Goal: Information Seeking & Learning: Learn about a topic

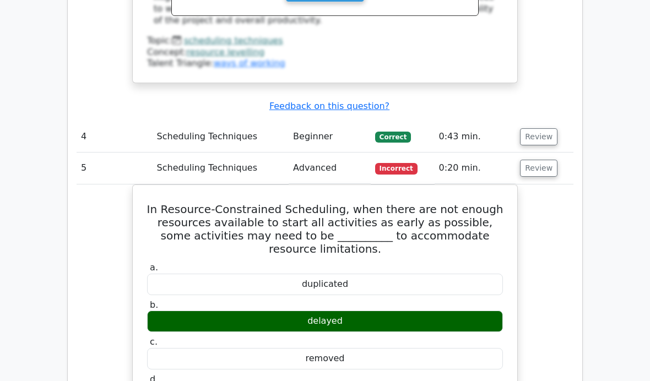
scroll to position [1985, 0]
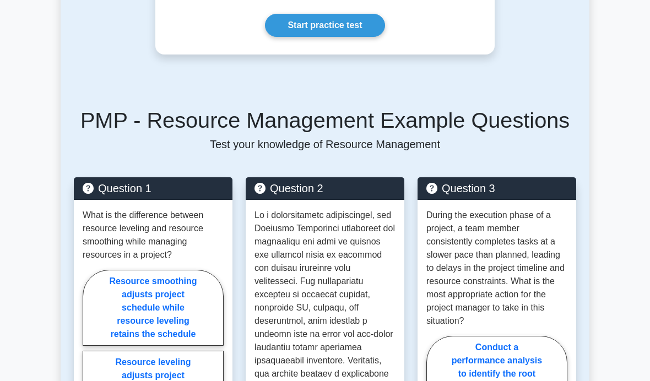
scroll to position [853, 0]
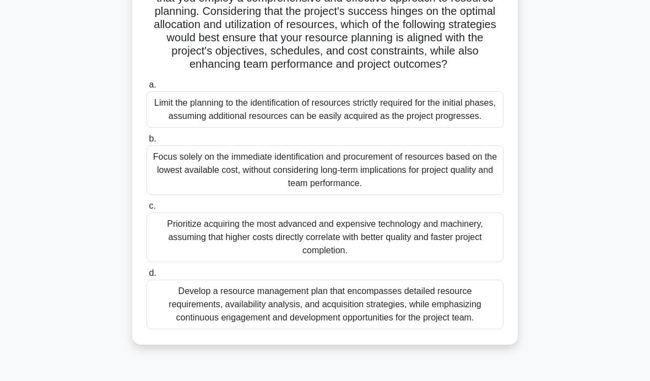
scroll to position [179, 0]
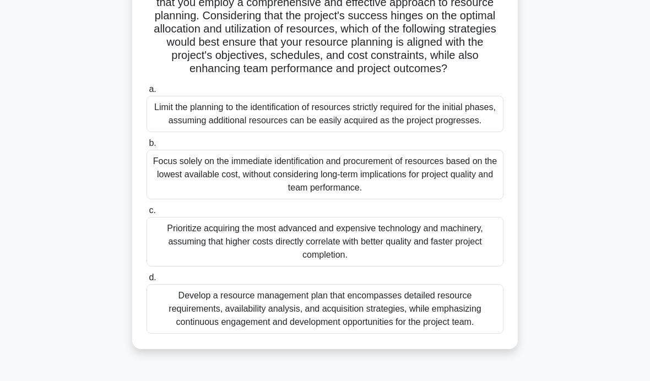
click at [435, 334] on div "Develop a resource management plan that encompasses detailed resource requireme…" at bounding box center [325, 309] width 357 height 50
click at [147, 282] on input "d. Develop a resource management plan that encompasses detailed resource requir…" at bounding box center [147, 277] width 0 height 7
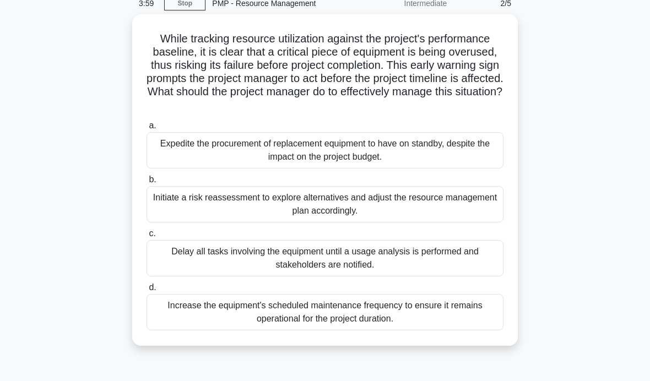
scroll to position [51, 0]
click at [460, 220] on div "Initiate a risk reassessment to explore alternatives and adjust the resource ma…" at bounding box center [325, 204] width 357 height 36
click at [147, 183] on input "b. Initiate a risk reassessment to explore alternatives and adjust the resource…" at bounding box center [147, 179] width 0 height 7
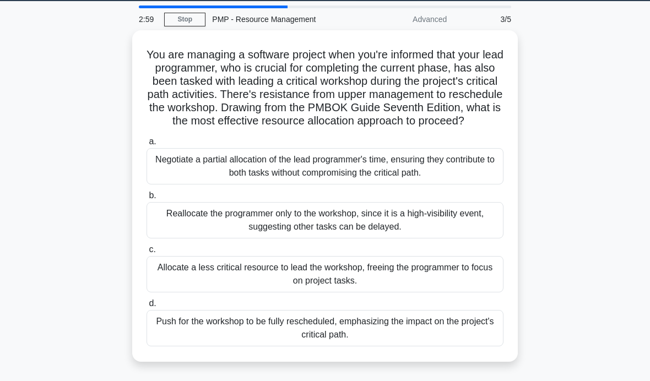
scroll to position [35, 0]
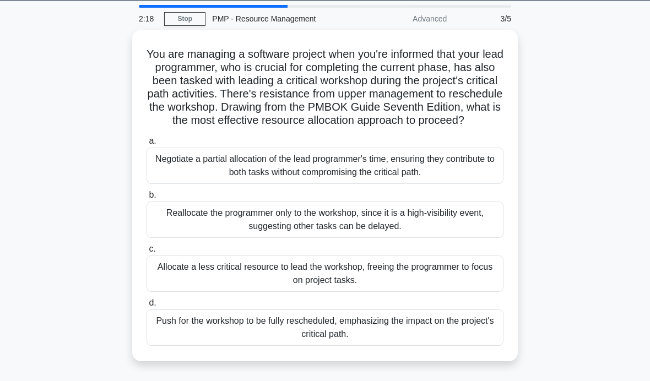
click at [464, 174] on div "Negotiate a partial allocation of the lead programmer's time, ensuring they con…" at bounding box center [325, 166] width 357 height 36
click at [147, 145] on input "a. Negotiate a partial allocation of the lead programmer's time, ensuring they …" at bounding box center [147, 141] width 0 height 7
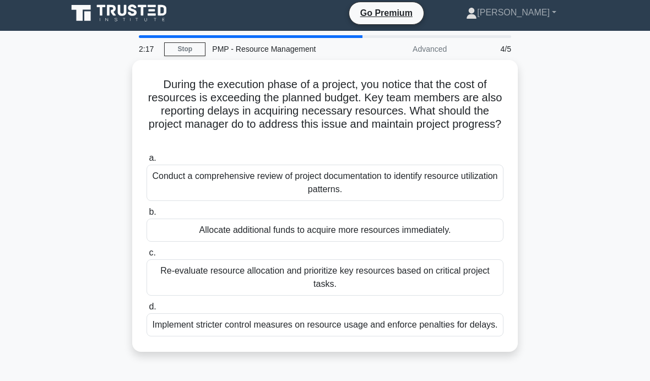
scroll to position [0, 0]
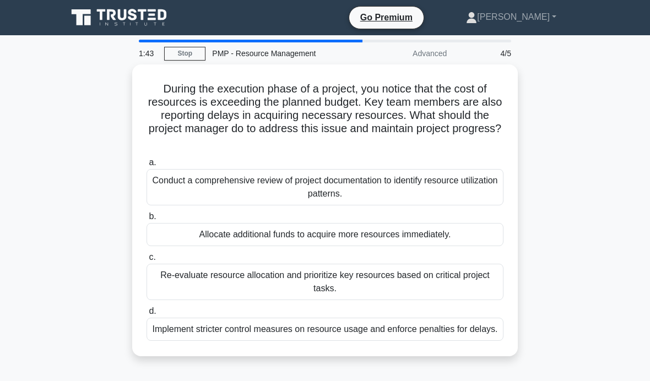
click at [438, 280] on div "Re-evaluate resource allocation and prioritize key resources based on critical …" at bounding box center [325, 282] width 357 height 36
click at [147, 261] on input "c. Re-evaluate resource allocation and prioritize key resources based on critic…" at bounding box center [147, 257] width 0 height 7
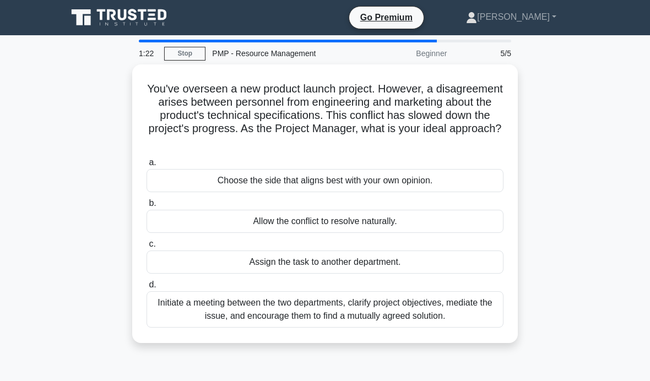
click at [374, 303] on div "Initiate a meeting between the two departments, clarify project objectives, med…" at bounding box center [325, 310] width 357 height 36
click at [147, 289] on input "d. Initiate a meeting between the two departments, clarify project objectives, …" at bounding box center [147, 285] width 0 height 7
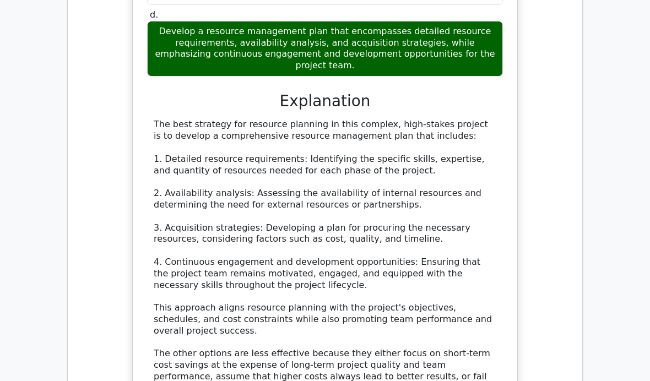
scroll to position [1239, 0]
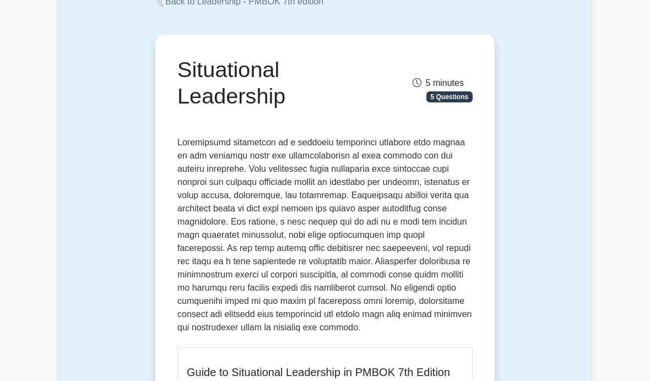
scroll to position [55, 0]
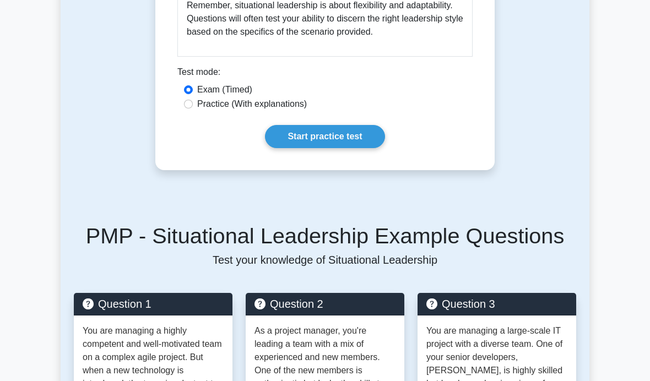
scroll to position [1108, 0]
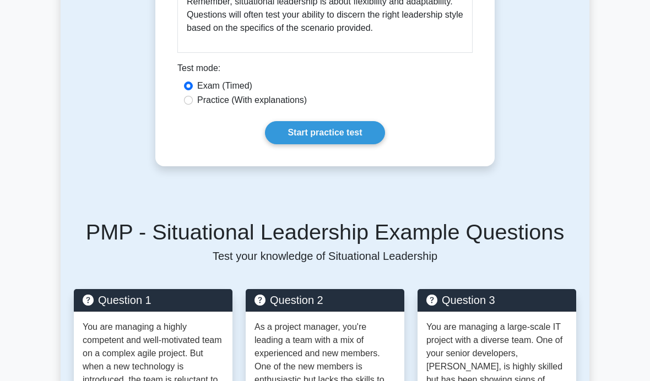
click at [351, 144] on link "Start practice test" at bounding box center [325, 132] width 120 height 23
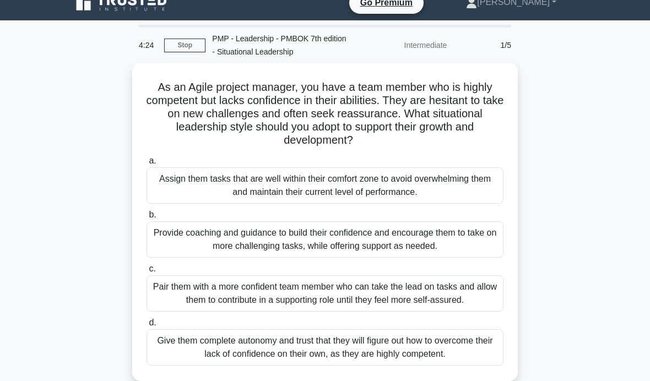
scroll to position [13, 0]
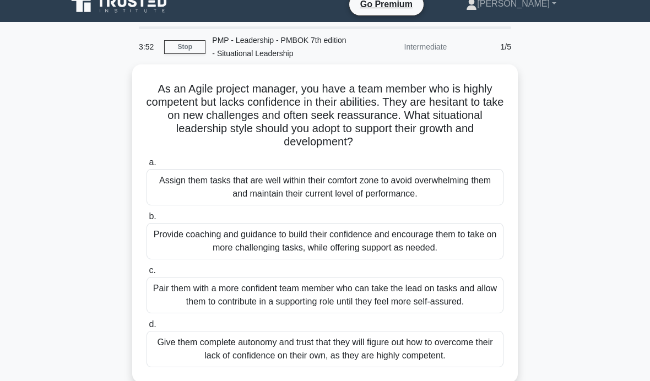
click at [466, 297] on div "Pair them with a more confident team member who can take the lead on tasks and …" at bounding box center [325, 295] width 357 height 36
click at [147, 274] on input "c. Pair them with a more confident team member who can take the lead on tasks a…" at bounding box center [147, 270] width 0 height 7
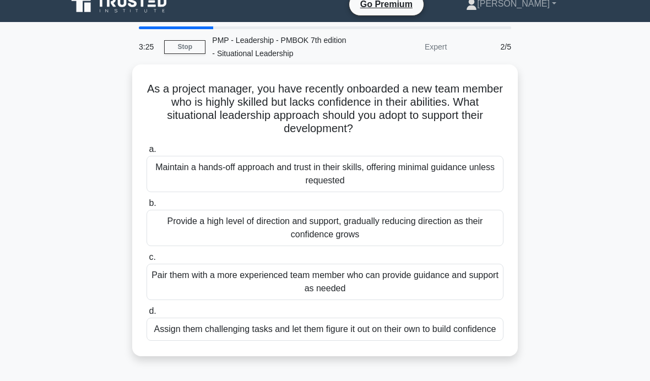
click at [472, 280] on div "Pair them with a more experienced team member who can provide guidance and supp…" at bounding box center [325, 282] width 357 height 36
click at [147, 261] on input "c. Pair them with a more experienced team member who can provide guidance and s…" at bounding box center [147, 257] width 0 height 7
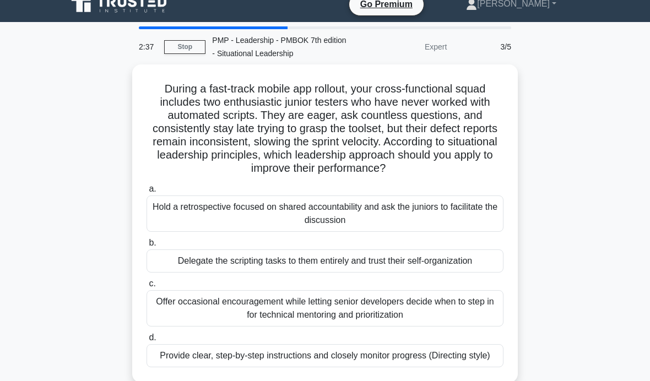
click at [450, 368] on div "Provide clear, step-by-step instructions and closely monitor progress (Directin…" at bounding box center [325, 355] width 357 height 23
click at [147, 342] on input "d. Provide clear, step-by-step instructions and closely monitor progress (Direc…" at bounding box center [147, 338] width 0 height 7
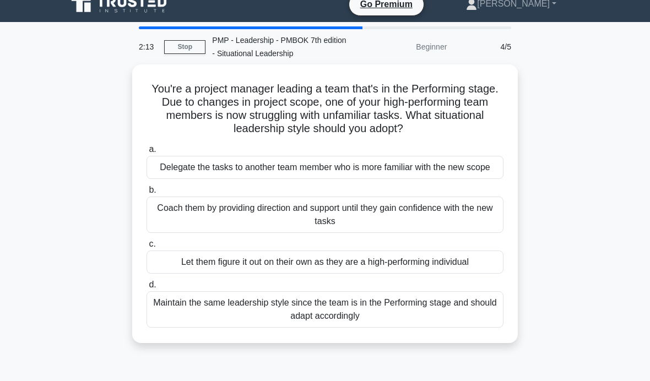
click at [478, 233] on div "Coach them by providing direction and support until they gain confidence with t…" at bounding box center [325, 215] width 357 height 36
click at [147, 194] on input "b. Coach them by providing direction and support until they gain confidence wit…" at bounding box center [147, 190] width 0 height 7
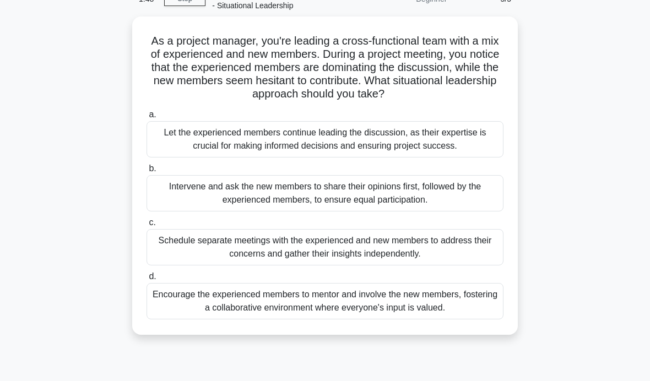
scroll to position [62, 0]
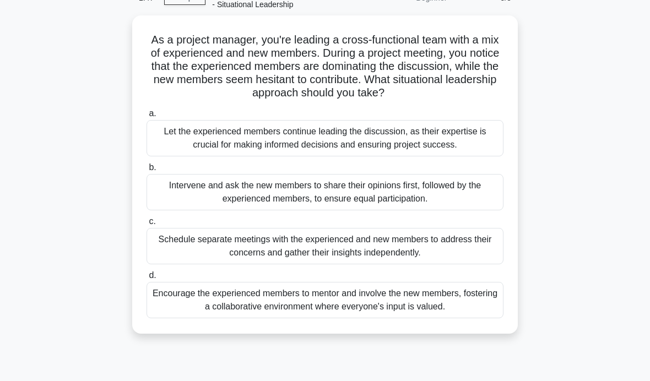
click at [460, 319] on div "Encourage the experienced members to mentor and involve the new members, foster…" at bounding box center [325, 300] width 357 height 36
click at [147, 279] on input "d. Encourage the experienced members to mentor and involve the new members, fos…" at bounding box center [147, 275] width 0 height 7
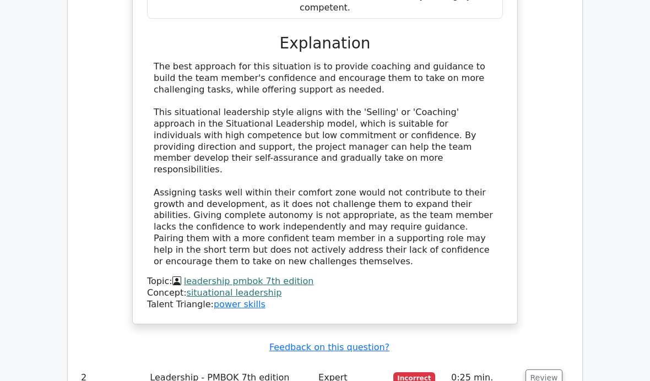
scroll to position [1197, 0]
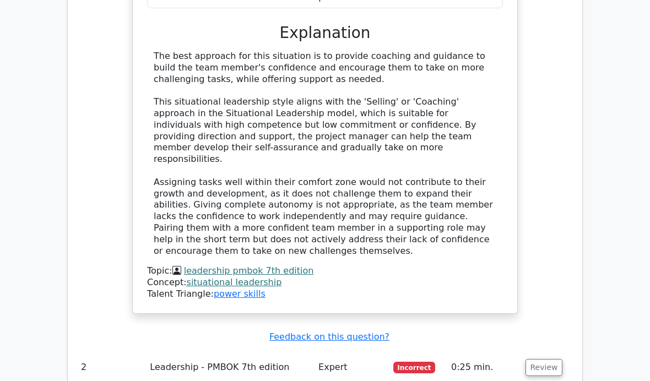
click at [543, 359] on button "Review" at bounding box center [544, 367] width 37 height 17
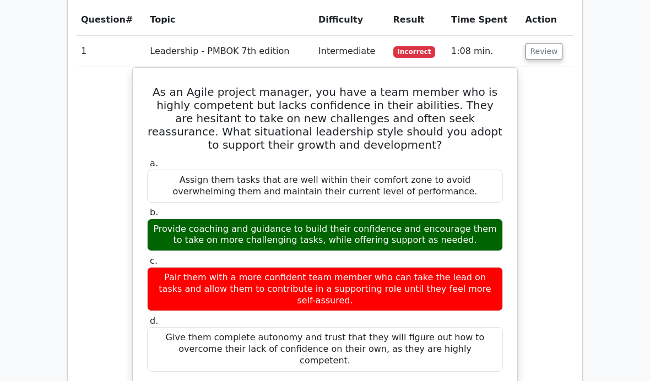
scroll to position [833, 0]
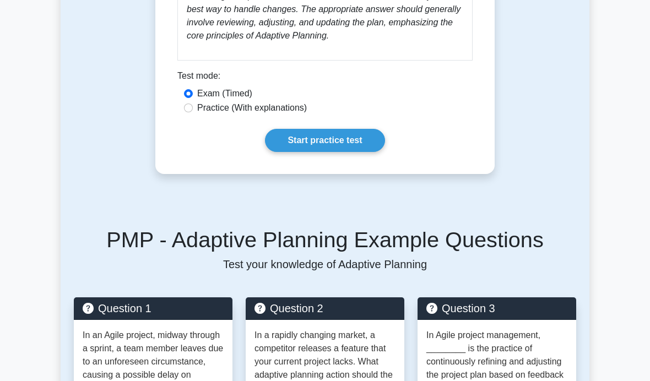
scroll to position [777, 0]
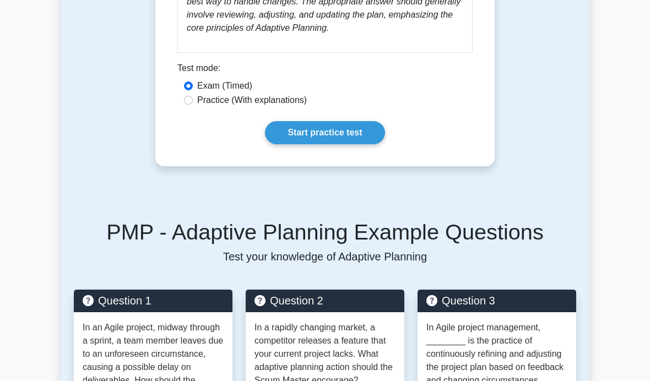
click at [354, 144] on link "Start practice test" at bounding box center [325, 132] width 120 height 23
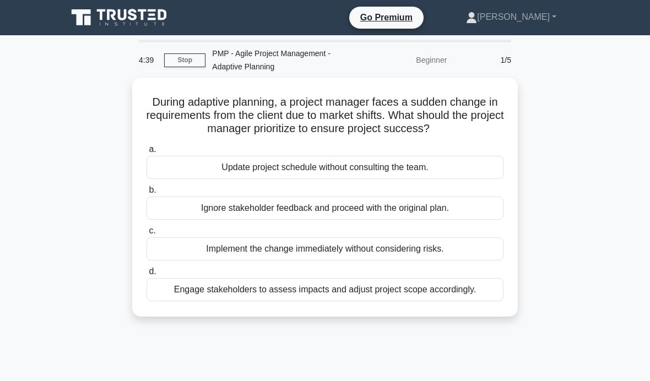
click at [473, 301] on div "Engage stakeholders to assess impacts and adjust project scope accordingly." at bounding box center [325, 289] width 357 height 23
click at [147, 276] on input "d. Engage stakeholders to assess impacts and adjust project scope accordingly." at bounding box center [147, 271] width 0 height 7
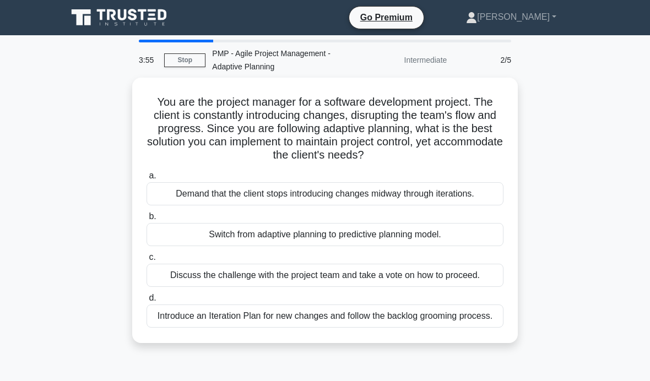
click at [478, 328] on div "Introduce an Iteration Plan for new changes and follow the backlog grooming pro…" at bounding box center [325, 316] width 357 height 23
click at [147, 302] on input "d. Introduce an Iteration Plan for new changes and follow the backlog grooming …" at bounding box center [147, 298] width 0 height 7
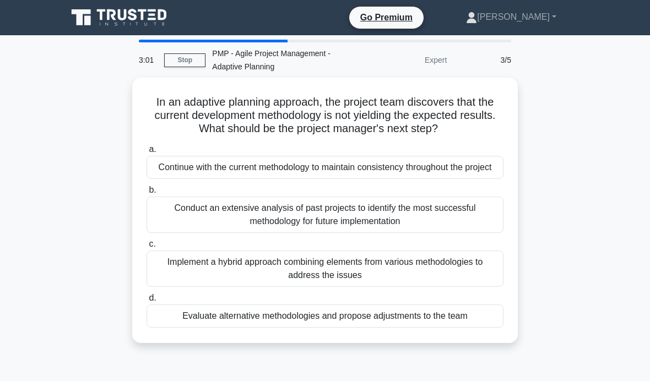
click at [454, 328] on div "Evaluate alternative methodologies and propose adjustments to the team" at bounding box center [325, 316] width 357 height 23
click at [147, 302] on input "d. Evaluate alternative methodologies and propose adjustments to the team" at bounding box center [147, 298] width 0 height 7
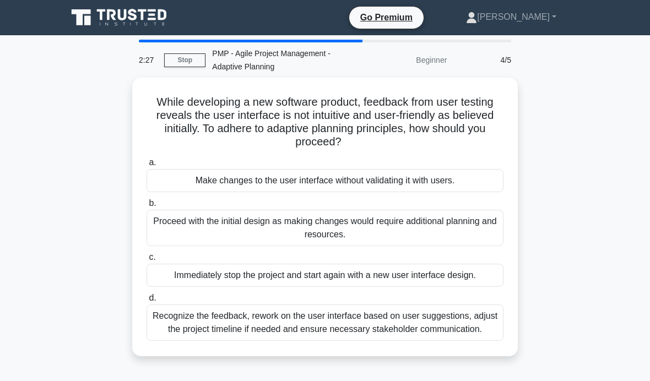
click at [459, 331] on div "Recognize the feedback, rework on the user interface based on user suggestions,…" at bounding box center [325, 323] width 357 height 36
click at [147, 302] on input "d. Recognize the feedback, rework on the user interface based on user suggestio…" at bounding box center [147, 298] width 0 height 7
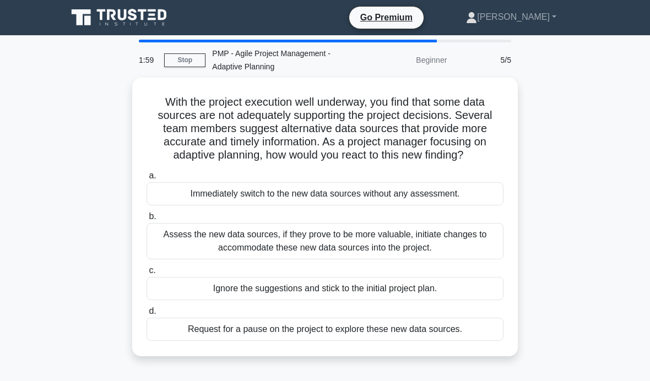
click at [441, 248] on div "Assess the new data sources, if they prove to be more valuable, initiate change…" at bounding box center [325, 241] width 357 height 36
click at [147, 220] on input "b. Assess the new data sources, if they prove to be more valuable, initiate cha…" at bounding box center [147, 216] width 0 height 7
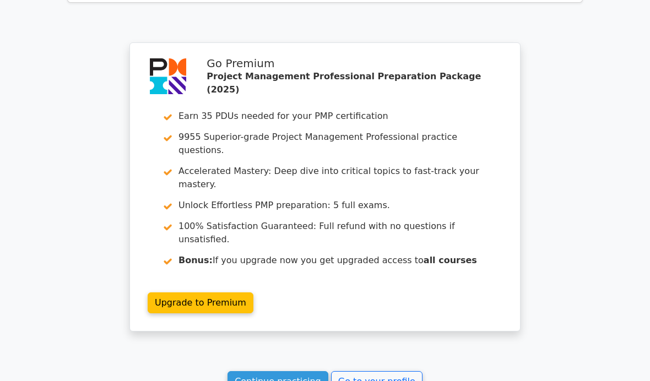
scroll to position [1619, 0]
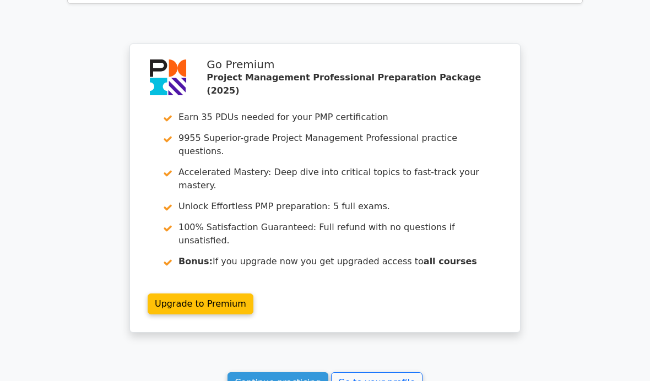
click at [286, 373] on link "Continue practicing" at bounding box center [278, 383] width 101 height 21
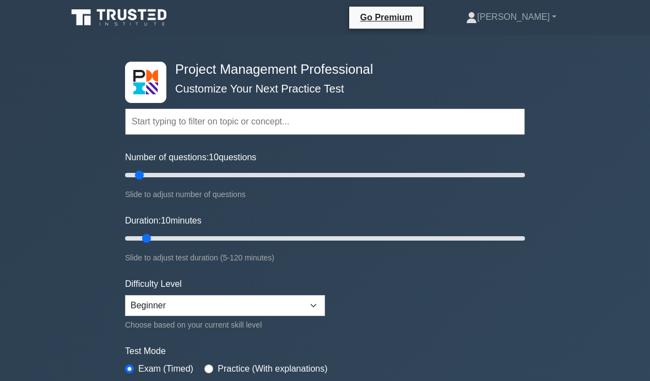
click at [252, 161] on label "Number of questions: 10 questions" at bounding box center [190, 157] width 131 height 13
click at [252, 169] on input "Number of questions: 10 questions" at bounding box center [325, 175] width 400 height 13
click at [269, 178] on input "Number of questions: 10 questions" at bounding box center [325, 175] width 400 height 13
click at [296, 173] on input "Number of questions: 75 questions" at bounding box center [325, 175] width 400 height 13
click at [271, 173] on input "Number of questions: 90 questions" at bounding box center [325, 175] width 400 height 13
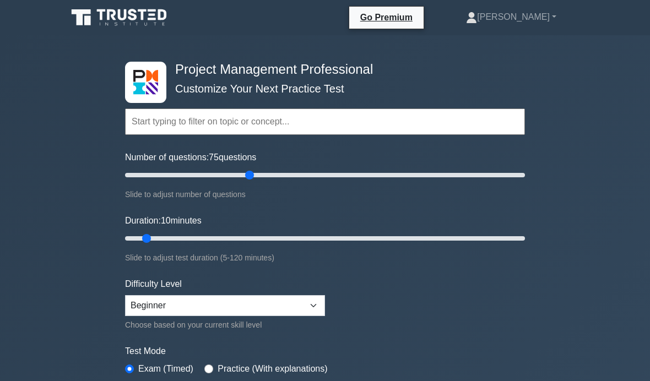
click at [250, 175] on input "Number of questions: 75 questions" at bounding box center [325, 175] width 400 height 13
type input "60"
click at [242, 169] on input "Number of questions: 65 questions" at bounding box center [325, 175] width 400 height 13
click at [269, 234] on input "Duration: 10 minutes" at bounding box center [325, 238] width 400 height 13
click at [289, 240] on input "Duration: 45 minutes" at bounding box center [325, 238] width 400 height 13
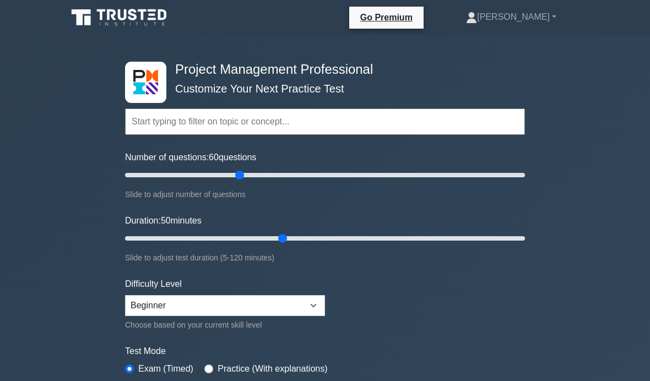
click at [310, 238] on input "Duration: 50 minutes" at bounding box center [325, 238] width 400 height 13
click at [299, 237] on input "Duration: 60 minutes" at bounding box center [325, 238] width 400 height 13
type input "50"
click at [288, 236] on input "Duration: 55 minutes" at bounding box center [325, 238] width 400 height 13
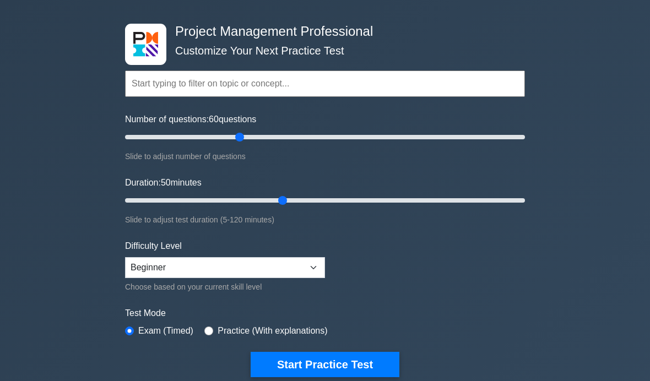
scroll to position [39, 0]
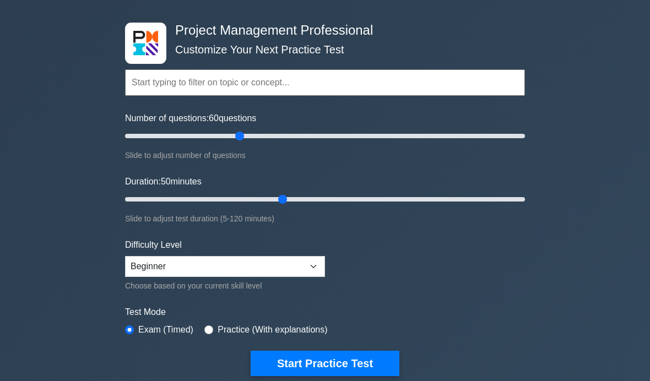
click at [367, 359] on button "Start Practice Test" at bounding box center [325, 363] width 149 height 25
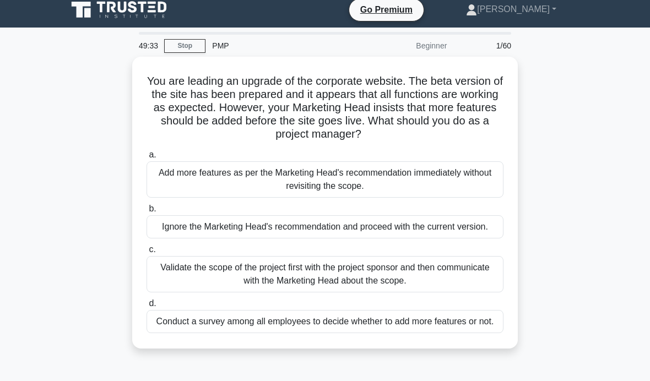
scroll to position [8, 0]
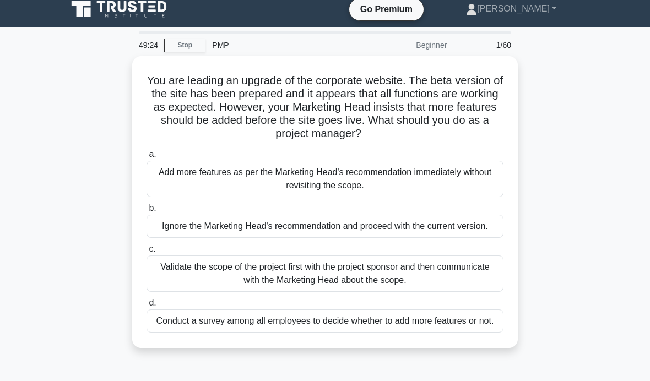
click at [467, 286] on div "Validate the scope of the project first with the project sponsor and then commu…" at bounding box center [325, 274] width 357 height 36
click at [147, 253] on input "c. Validate the scope of the project first with the project sponsor and then co…" at bounding box center [147, 249] width 0 height 7
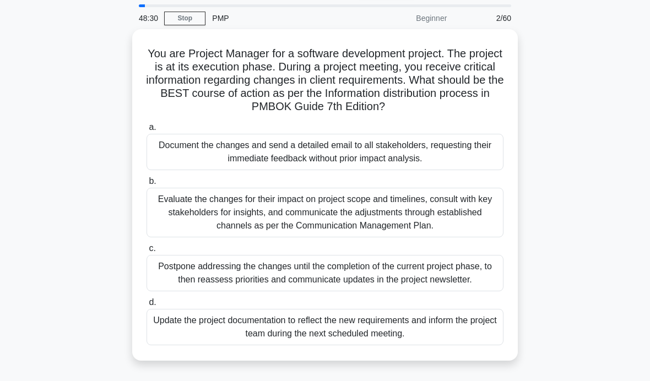
scroll to position [36, 0]
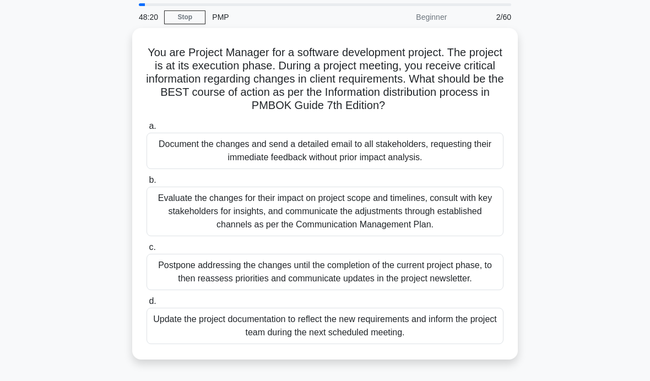
click at [486, 222] on div "Evaluate the changes for their impact on project scope and timelines, consult w…" at bounding box center [325, 212] width 357 height 50
click at [147, 184] on input "b. Evaluate the changes for their impact on project scope and timelines, consul…" at bounding box center [147, 180] width 0 height 7
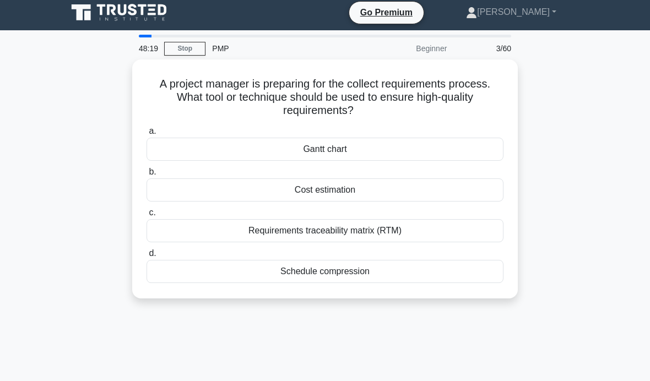
scroll to position [0, 0]
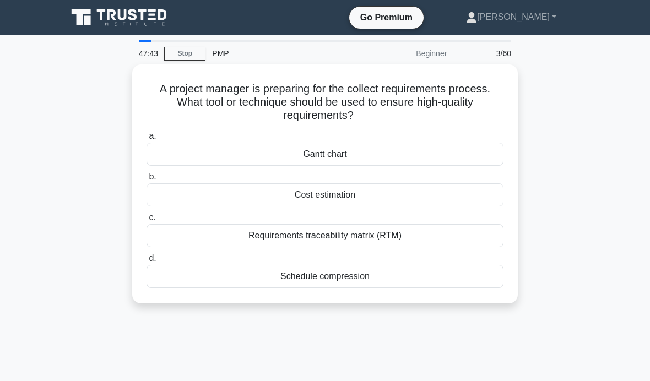
click at [467, 148] on div "Gantt chart" at bounding box center [325, 154] width 357 height 23
click at [147, 140] on input "a. Gantt chart" at bounding box center [147, 136] width 0 height 7
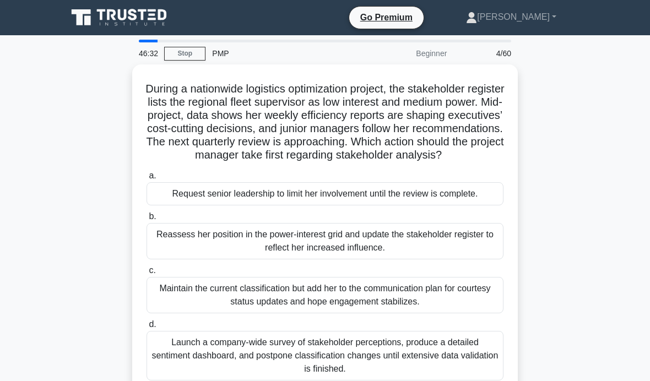
click at [459, 260] on div "Reassess her position in the power-interest grid and update the stakeholder reg…" at bounding box center [325, 241] width 357 height 36
click at [147, 220] on input "b. Reassess her position in the power-interest grid and update the stakeholder …" at bounding box center [147, 216] width 0 height 7
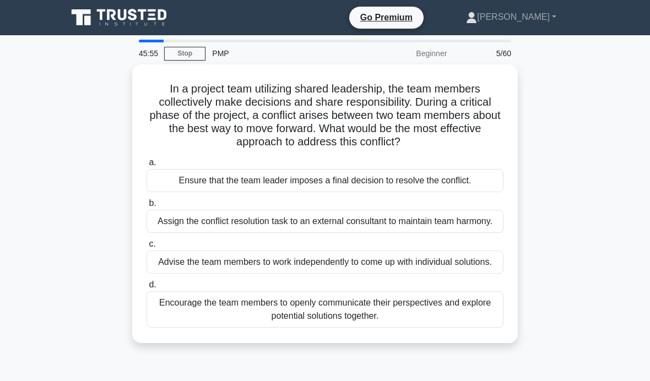
click at [472, 328] on div "Encourage the team members to openly communicate their perspectives and explore…" at bounding box center [325, 310] width 357 height 36
click at [147, 289] on input "d. Encourage the team members to openly communicate their perspectives and expl…" at bounding box center [147, 285] width 0 height 7
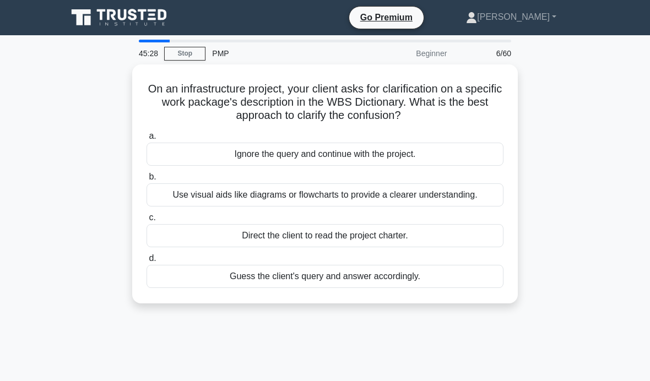
click at [476, 198] on div "Use visual aids like diagrams or flowcharts to provide a clearer understanding." at bounding box center [325, 195] width 357 height 23
click at [147, 181] on input "b. Use visual aids like diagrams or flowcharts to provide a clearer understandi…" at bounding box center [147, 177] width 0 height 7
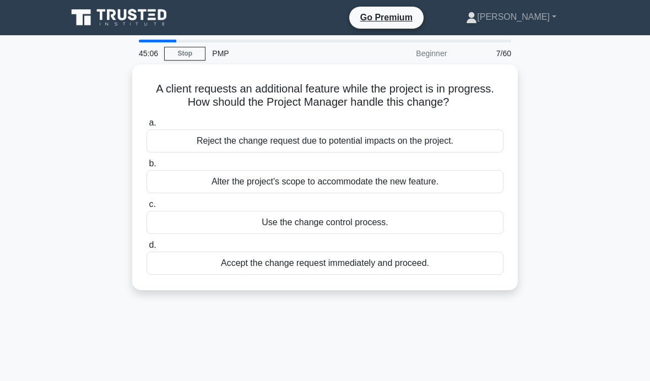
click at [473, 234] on div "Use the change control process." at bounding box center [325, 222] width 357 height 23
click at [147, 208] on input "c. Use the change control process." at bounding box center [147, 204] width 0 height 7
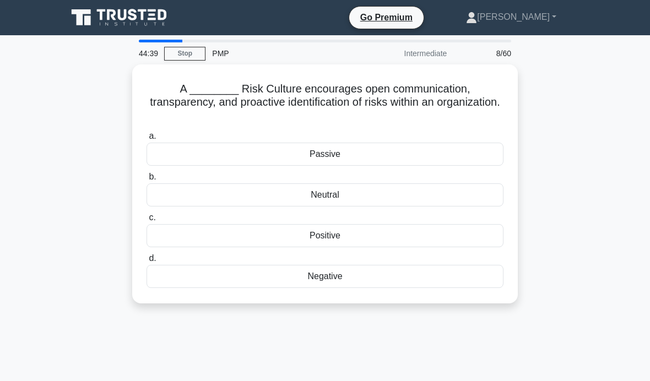
click at [472, 230] on div "Positive" at bounding box center [325, 235] width 357 height 23
click at [147, 222] on input "c. Positive" at bounding box center [147, 217] width 0 height 7
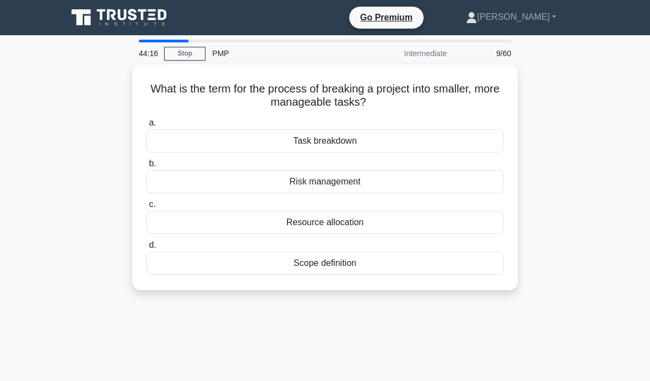
click at [462, 138] on div "Task breakdown" at bounding box center [325, 141] width 357 height 23
click at [147, 127] on input "a. Task breakdown" at bounding box center [147, 123] width 0 height 7
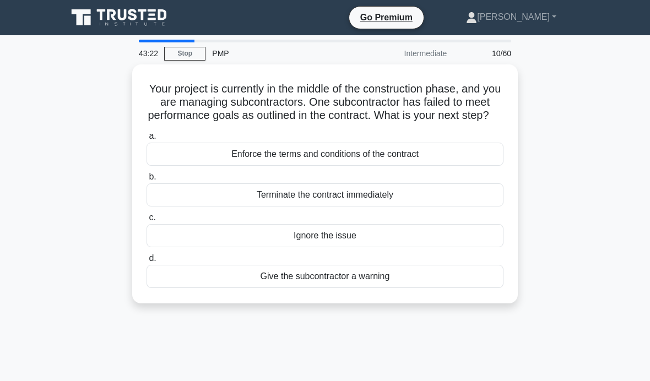
click at [436, 166] on div "Enforce the terms and conditions of the contract" at bounding box center [325, 154] width 357 height 23
click at [147, 140] on input "a. Enforce the terms and conditions of the contract" at bounding box center [147, 136] width 0 height 7
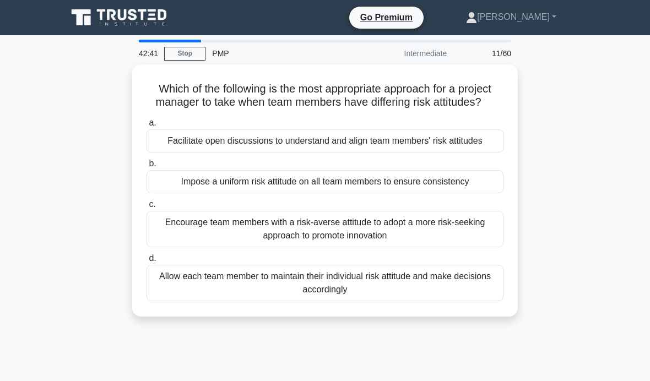
click at [455, 152] on div "Facilitate open discussions to understand and align team members' risk attitudes" at bounding box center [325, 141] width 357 height 23
click at [147, 127] on input "a. Facilitate open discussions to understand and align team members' risk attit…" at bounding box center [147, 123] width 0 height 7
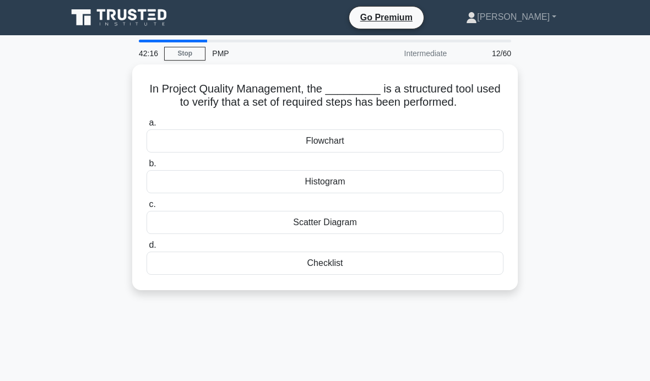
click at [424, 275] on div "Checklist" at bounding box center [325, 263] width 357 height 23
click at [147, 249] on input "d. Checklist" at bounding box center [147, 245] width 0 height 7
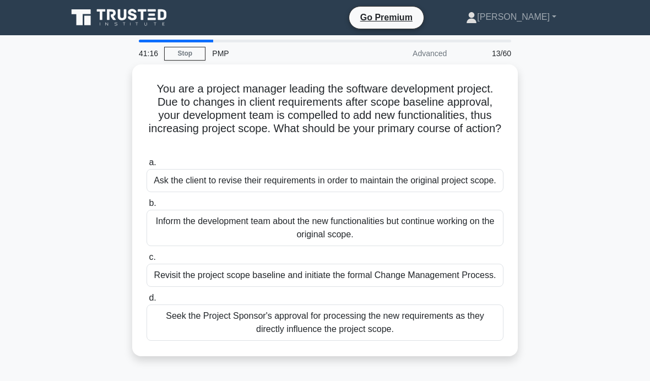
click at [473, 287] on div "Revisit the project scope baseline and initiate the formal Change Management Pr…" at bounding box center [325, 275] width 357 height 23
click at [147, 261] on input "c. Revisit the project scope baseline and initiate the formal Change Management…" at bounding box center [147, 257] width 0 height 7
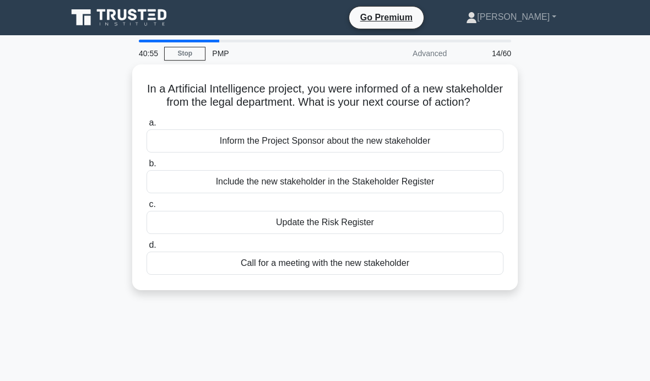
click at [461, 189] on div "Include the new stakeholder in the Stakeholder Register" at bounding box center [325, 181] width 357 height 23
click at [147, 168] on input "b. Include the new stakeholder in the Stakeholder Register" at bounding box center [147, 163] width 0 height 7
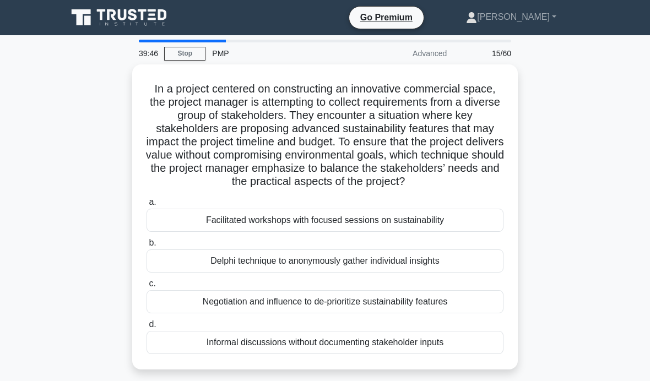
click at [444, 271] on div "Delphi technique to anonymously gather individual insights" at bounding box center [325, 261] width 357 height 23
click at [147, 247] on input "b. Delphi technique to anonymously gather individual insights" at bounding box center [147, 243] width 0 height 7
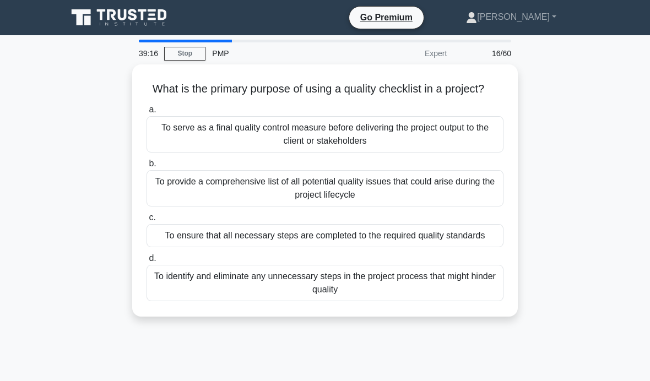
click at [468, 247] on div "To ensure that all necessary steps are completed to the required quality standa…" at bounding box center [325, 235] width 357 height 23
click at [147, 222] on input "c. To ensure that all necessary steps are completed to the required quality sta…" at bounding box center [147, 217] width 0 height 7
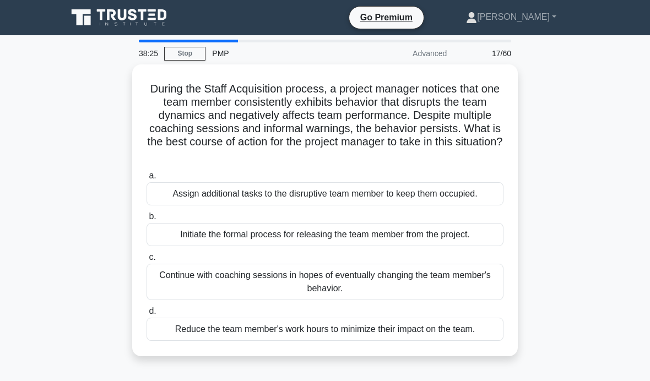
click at [459, 242] on div "Initiate the formal process for releasing the team member from the project." at bounding box center [325, 234] width 357 height 23
click at [147, 220] on input "b. Initiate the formal process for releasing the team member from the project." at bounding box center [147, 216] width 0 height 7
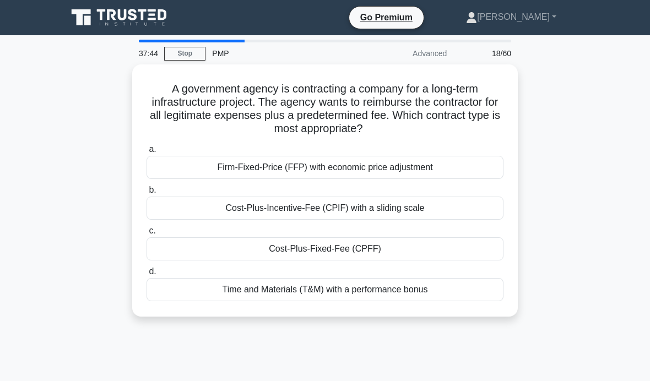
click at [429, 246] on div "Cost-Plus-Fixed-Fee (CPFF)" at bounding box center [325, 249] width 357 height 23
click at [147, 235] on input "c. Cost-Plus-Fixed-Fee (CPFF)" at bounding box center [147, 231] width 0 height 7
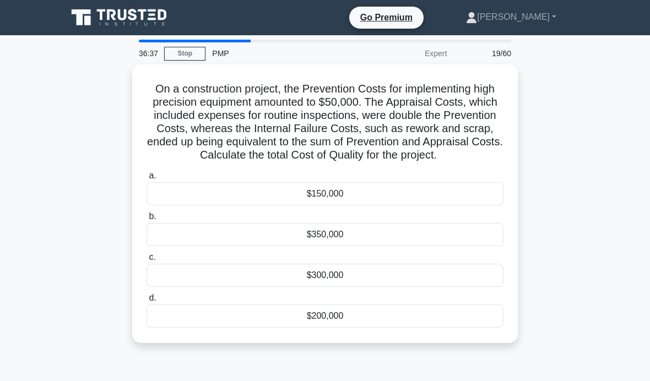
click at [418, 285] on div "$300,000" at bounding box center [325, 275] width 357 height 23
click at [147, 261] on input "c. $300,000" at bounding box center [147, 257] width 0 height 7
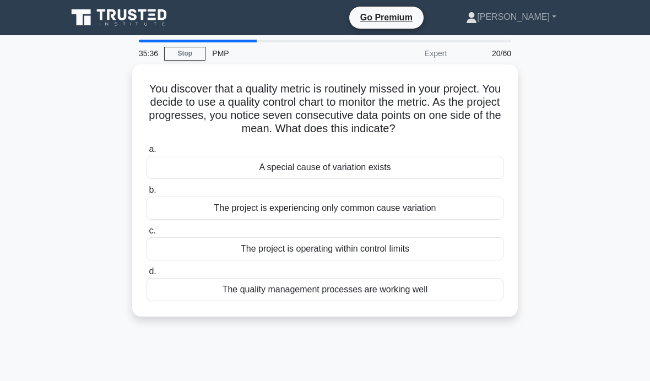
click at [444, 179] on div "A special cause of variation exists" at bounding box center [325, 167] width 357 height 23
click at [147, 153] on input "a. A special cause of variation exists" at bounding box center [147, 149] width 0 height 7
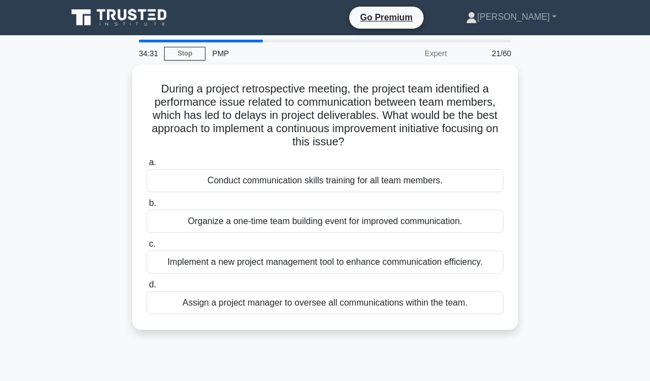
click at [472, 221] on div "Organize a one-time team building event for improved communication." at bounding box center [325, 221] width 357 height 23
click at [147, 207] on input "b. Organize a one-time team building event for improved communication." at bounding box center [147, 203] width 0 height 7
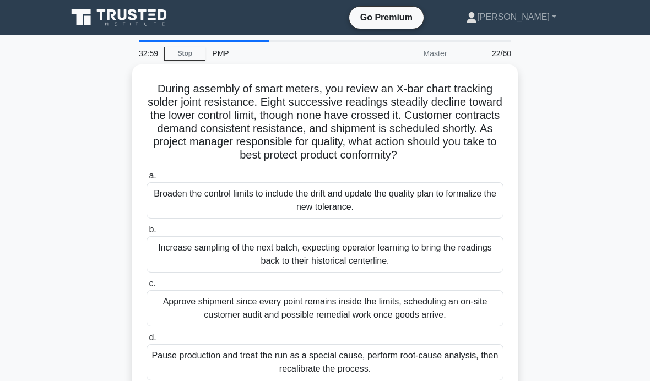
click at [446, 373] on div "Pause production and treat the run as a special cause, perform root-cause analy…" at bounding box center [325, 362] width 357 height 36
click at [147, 342] on input "d. Pause production and treat the run as a special cause, perform root-cause an…" at bounding box center [147, 338] width 0 height 7
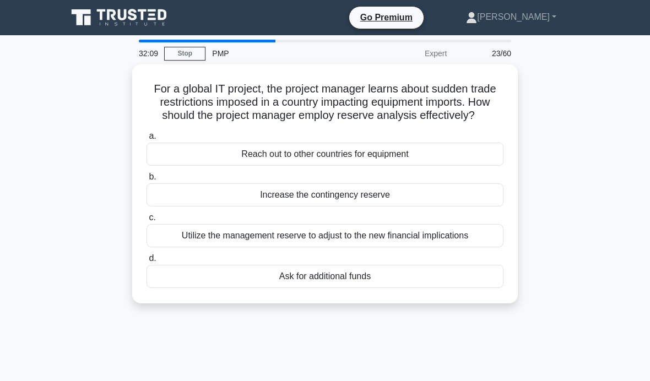
click at [436, 165] on div "Reach out to other countries for equipment" at bounding box center [325, 154] width 357 height 23
click at [147, 140] on input "a. Reach out to other countries for equipment" at bounding box center [147, 136] width 0 height 7
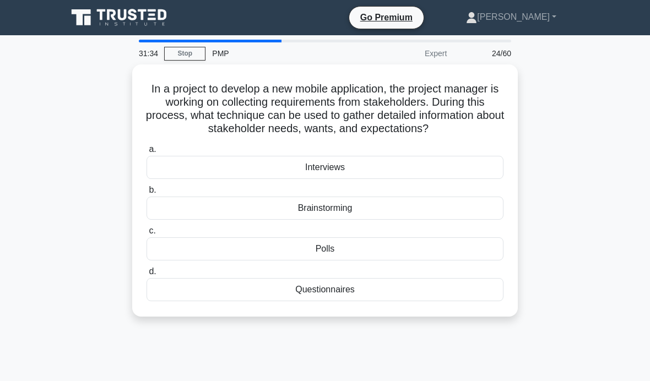
click at [385, 179] on div "Interviews" at bounding box center [325, 167] width 357 height 23
click at [147, 153] on input "a. Interviews" at bounding box center [147, 149] width 0 height 7
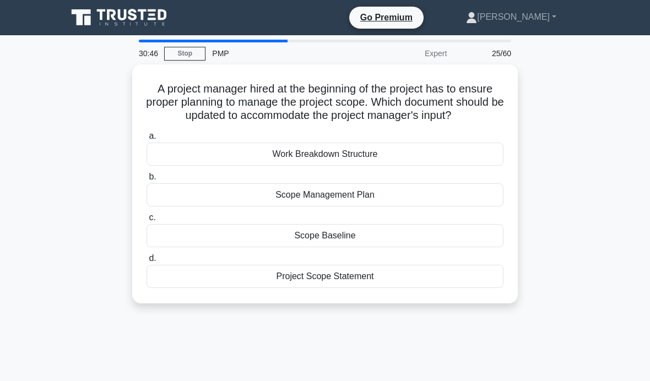
click at [394, 245] on div "Scope Baseline" at bounding box center [325, 235] width 357 height 23
click at [147, 222] on input "c. Scope Baseline" at bounding box center [147, 217] width 0 height 7
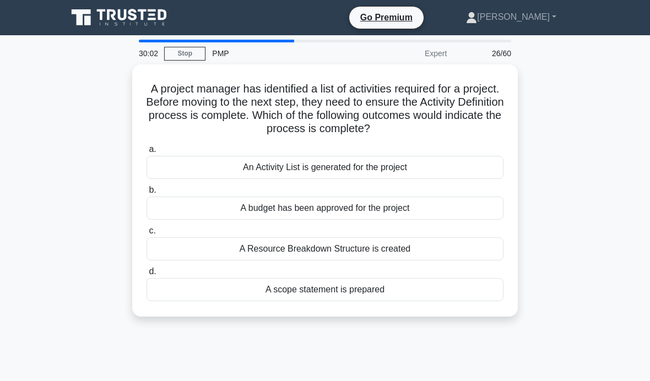
click at [446, 168] on div "An Activity List is generated for the project" at bounding box center [325, 167] width 357 height 23
click at [147, 153] on input "a. An Activity List is generated for the project" at bounding box center [147, 149] width 0 height 7
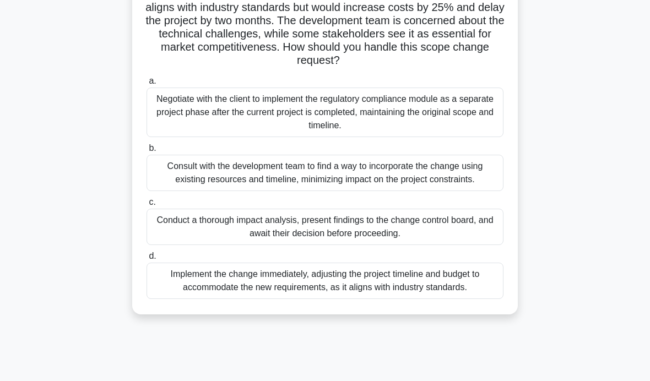
scroll to position [122, 0]
click at [475, 245] on div "Conduct a thorough impact analysis, present findings to the change control boar…" at bounding box center [325, 226] width 357 height 36
click at [147, 206] on input "c. Conduct a thorough impact analysis, present findings to the change control b…" at bounding box center [147, 201] width 0 height 7
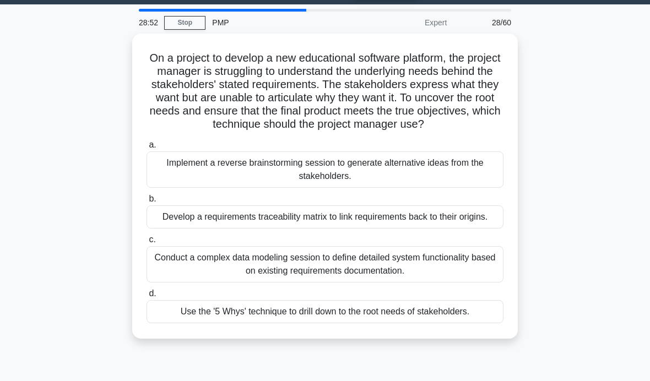
scroll to position [33, 0]
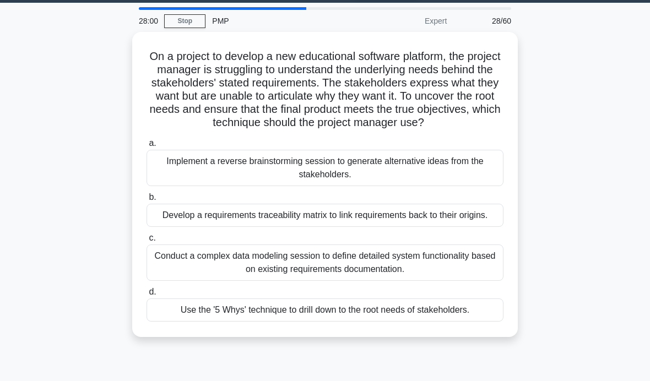
click at [469, 322] on div "Use the '5 Whys' technique to drill down to the root needs of stakeholders." at bounding box center [325, 310] width 357 height 23
click at [147, 296] on input "d. Use the '5 Whys' technique to drill down to the root needs of stakeholders." at bounding box center [147, 292] width 0 height 7
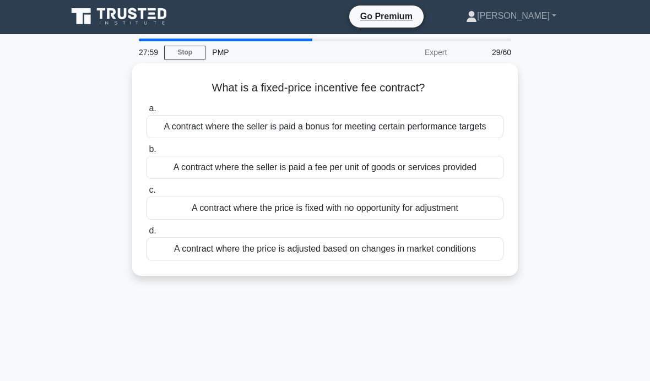
scroll to position [0, 0]
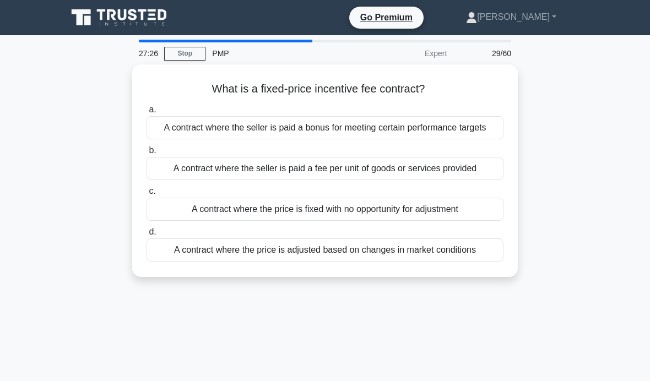
click at [476, 129] on div "A contract where the seller is paid a bonus for meeting certain performance tar…" at bounding box center [325, 127] width 357 height 23
click at [147, 114] on input "a. A contract where the seller is paid a bonus for meeting certain performance …" at bounding box center [147, 109] width 0 height 7
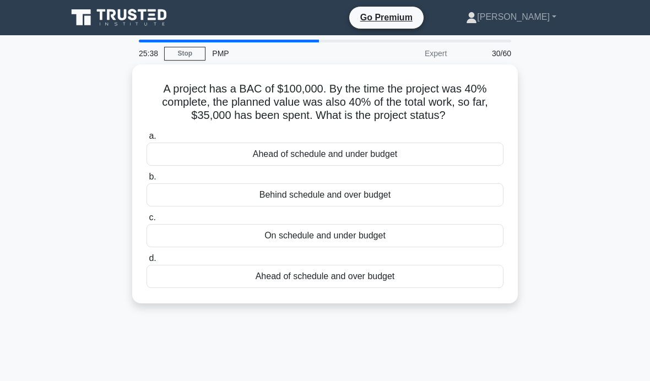
click at [456, 165] on div "Ahead of schedule and under budget" at bounding box center [325, 154] width 357 height 23
click at [147, 140] on input "a. Ahead of schedule and under budget" at bounding box center [147, 136] width 0 height 7
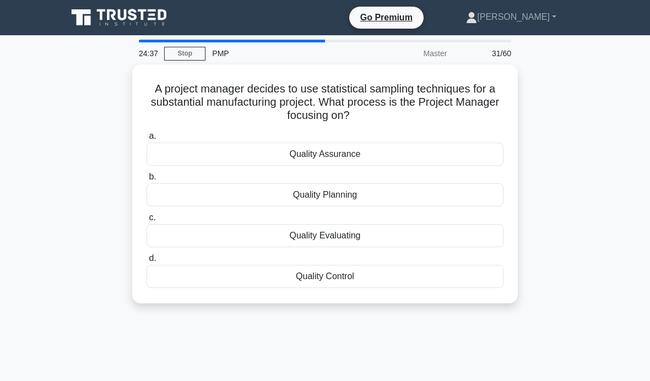
click at [451, 230] on div "Quality Evaluating" at bounding box center [325, 235] width 357 height 23
click at [147, 222] on input "c. Quality Evaluating" at bounding box center [147, 217] width 0 height 7
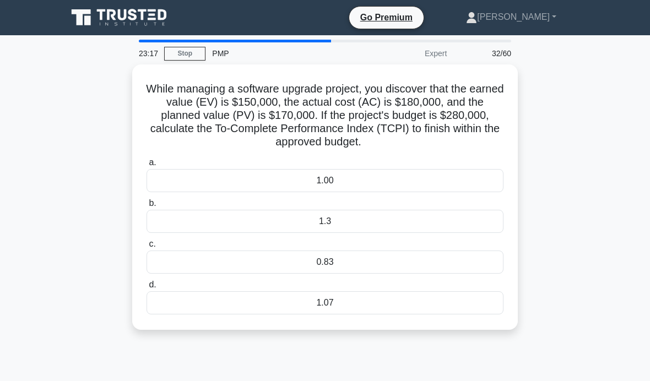
click at [368, 233] on div "1.3" at bounding box center [325, 221] width 357 height 23
click at [147, 207] on input "b. 1.3" at bounding box center [147, 203] width 0 height 7
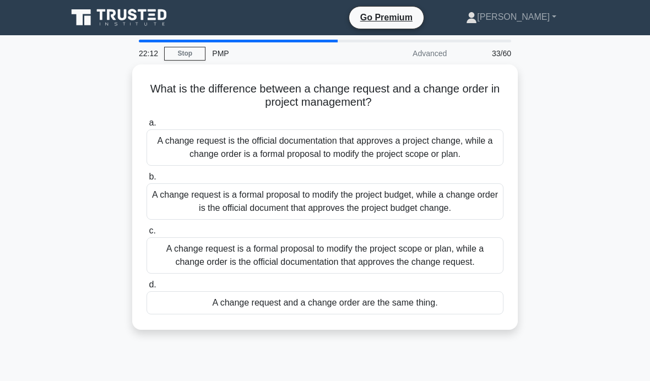
click at [444, 273] on div "A change request is a formal proposal to modify the project scope or plan, whil…" at bounding box center [325, 256] width 357 height 36
click at [147, 235] on input "c. A change request is a formal proposal to modify the project scope or plan, w…" at bounding box center [147, 231] width 0 height 7
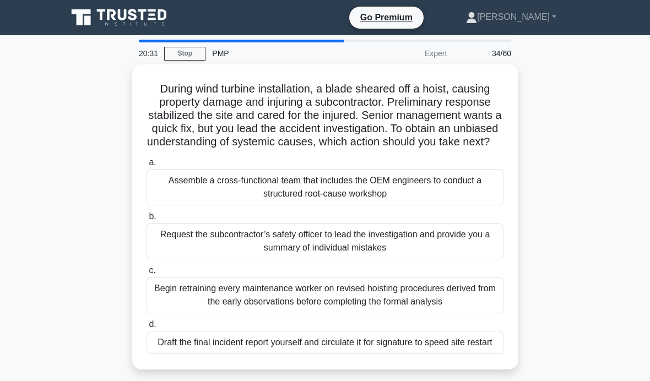
click at [467, 198] on div "Assemble a cross-functional team that includes the OEM engineers to conduct a s…" at bounding box center [325, 187] width 357 height 36
click at [147, 166] on input "a. Assemble a cross-functional team that includes the OEM engineers to conduct …" at bounding box center [147, 162] width 0 height 7
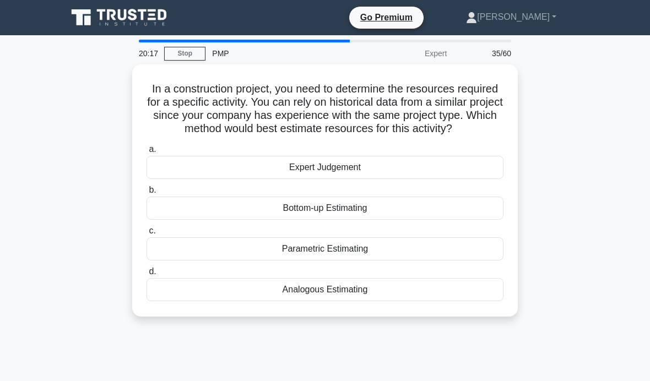
click at [429, 299] on div "Analogous Estimating" at bounding box center [325, 289] width 357 height 23
click at [147, 276] on input "d. Analogous Estimating" at bounding box center [147, 271] width 0 height 7
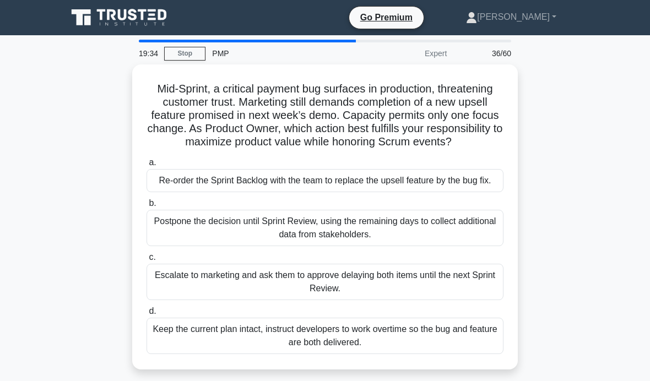
click at [473, 191] on div "Re-order the Sprint Backlog with the team to replace the upsell feature by the …" at bounding box center [325, 180] width 357 height 23
click at [147, 166] on input "a. Re-order the Sprint Backlog with the team to replace the upsell feature by t…" at bounding box center [147, 162] width 0 height 7
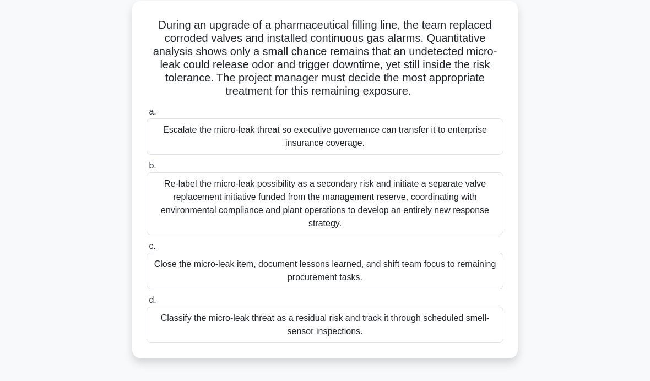
scroll to position [63, 0]
click at [580, 191] on div "During an upgrade of a pharmaceutical filling line, the team replaced corroded …" at bounding box center [325, 186] width 529 height 371
click at [479, 213] on div "Re-label the micro-leak possibility as a secondary risk and initiate a separate…" at bounding box center [325, 204] width 357 height 63
click at [147, 170] on input "b. Re-label the micro-leak possibility as a secondary risk and initiate a separ…" at bounding box center [147, 166] width 0 height 7
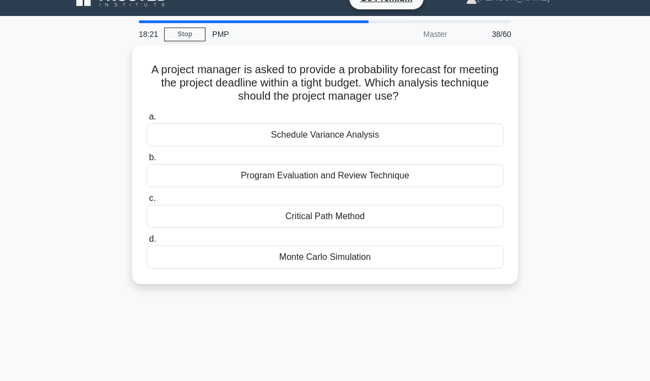
scroll to position [21, 0]
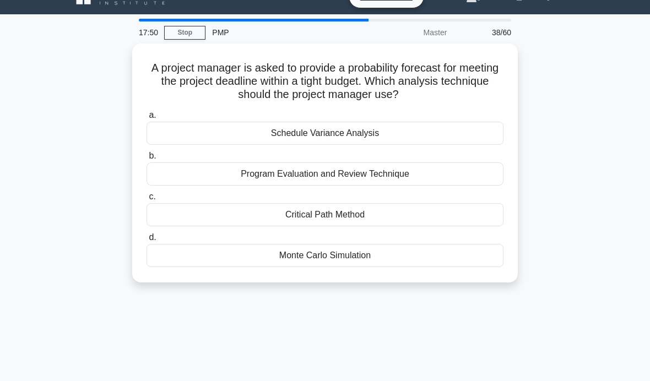
click at [420, 249] on div "Monte Carlo Simulation" at bounding box center [325, 255] width 357 height 23
click at [147, 241] on input "d. Monte Carlo Simulation" at bounding box center [147, 237] width 0 height 7
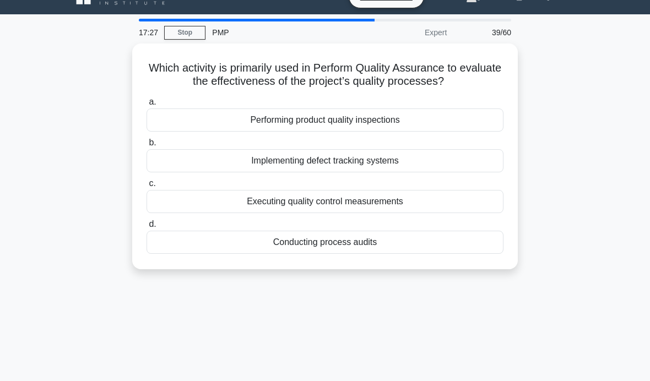
click at [432, 240] on div "Conducting process audits" at bounding box center [325, 242] width 357 height 23
click at [147, 228] on input "d. Conducting process audits" at bounding box center [147, 224] width 0 height 7
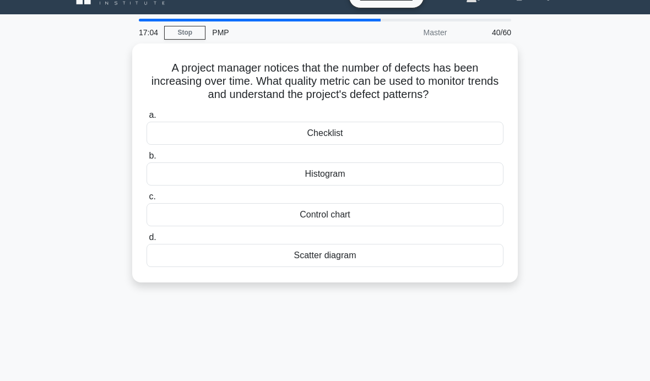
click at [428, 213] on div "Control chart" at bounding box center [325, 214] width 357 height 23
click at [147, 201] on input "c. Control chart" at bounding box center [147, 196] width 0 height 7
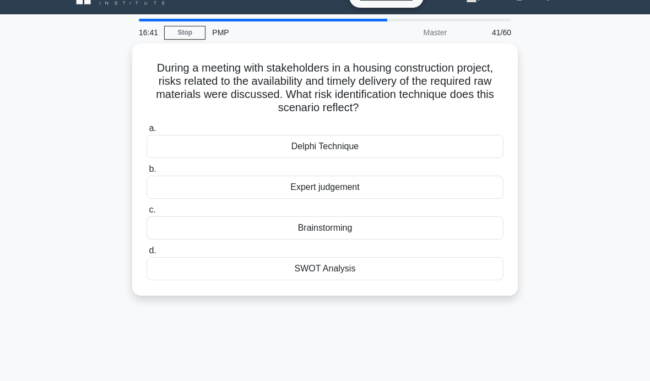
click at [450, 188] on div "Expert judgement" at bounding box center [325, 187] width 357 height 23
click at [147, 173] on input "b. Expert judgement" at bounding box center [147, 169] width 0 height 7
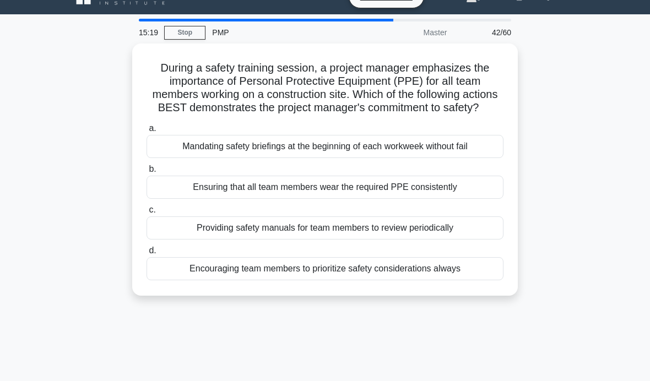
click at [476, 157] on div "Mandating safety briefings at the beginning of each workweek without fail" at bounding box center [325, 146] width 357 height 23
click at [147, 132] on input "a. Mandating safety briefings at the beginning of each workweek without fail" at bounding box center [147, 128] width 0 height 7
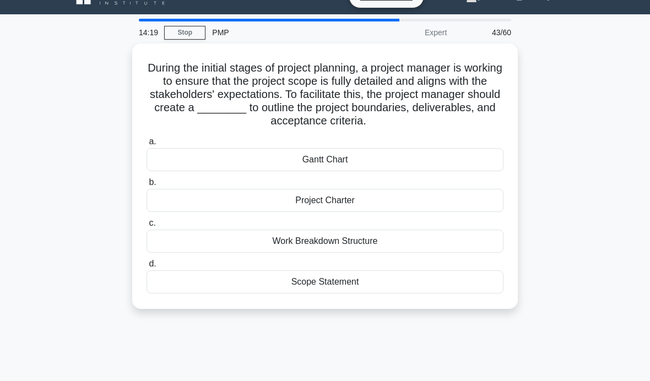
click at [438, 198] on div "Project Charter" at bounding box center [325, 200] width 357 height 23
click at [147, 186] on input "b. Project Charter" at bounding box center [147, 182] width 0 height 7
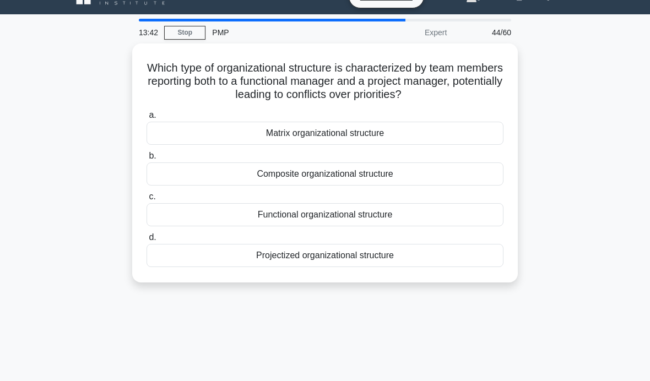
click at [452, 213] on div "Functional organizational structure" at bounding box center [325, 214] width 357 height 23
click at [147, 201] on input "c. Functional organizational structure" at bounding box center [147, 196] width 0 height 7
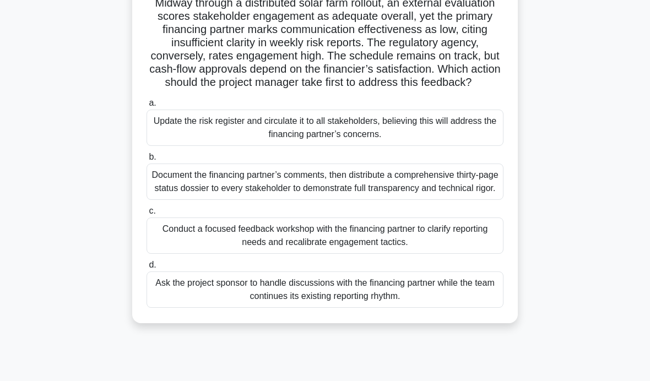
scroll to position [89, 0]
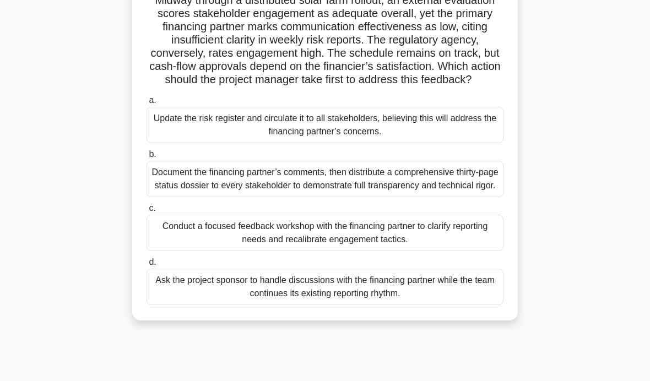
click at [480, 251] on div "Conduct a focused feedback workshop with the financing partner to clarify repor…" at bounding box center [325, 233] width 357 height 36
click at [147, 212] on input "c. Conduct a focused feedback workshop with the financing partner to clarify re…" at bounding box center [147, 208] width 0 height 7
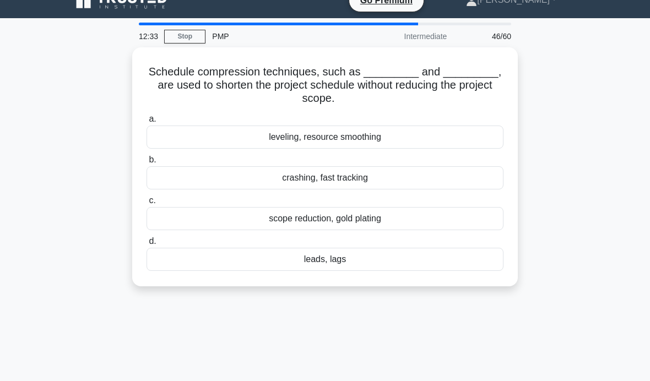
scroll to position [6, 0]
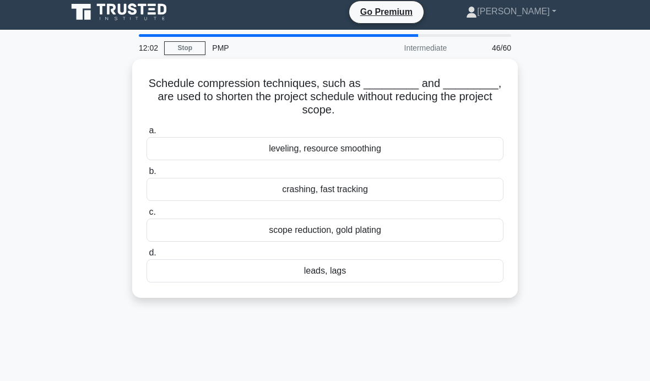
click at [473, 191] on div "crashing, fast tracking" at bounding box center [325, 189] width 357 height 23
click at [147, 175] on input "b. crashing, fast tracking" at bounding box center [147, 171] width 0 height 7
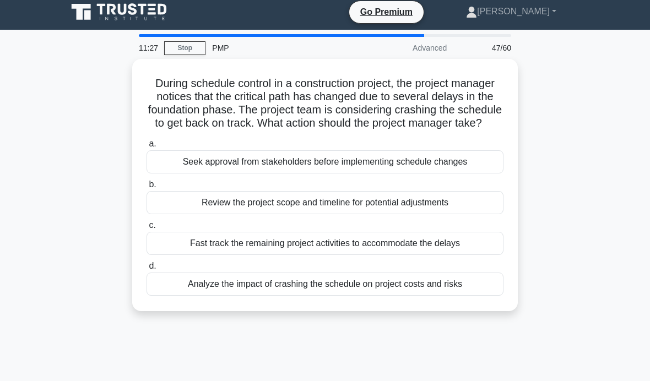
click at [467, 296] on div "Analyze the impact of crashing the schedule on project costs and risks" at bounding box center [325, 284] width 357 height 23
click at [147, 270] on input "d. Analyze the impact of crashing the schedule on project costs and risks" at bounding box center [147, 266] width 0 height 7
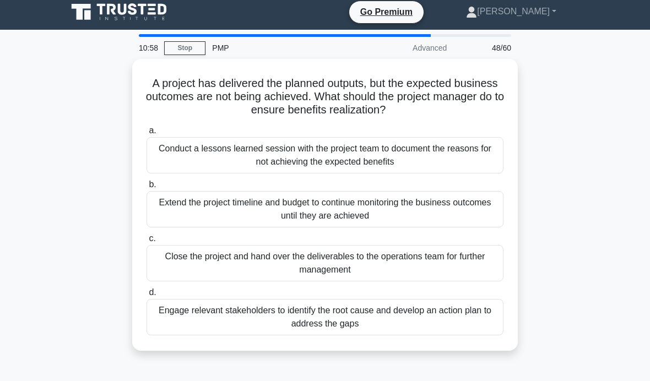
click at [471, 314] on div "Engage relevant stakeholders to identify the root cause and develop an action p…" at bounding box center [325, 317] width 357 height 36
click at [147, 297] on input "d. Engage relevant stakeholders to identify the root cause and develop an actio…" at bounding box center [147, 292] width 0 height 7
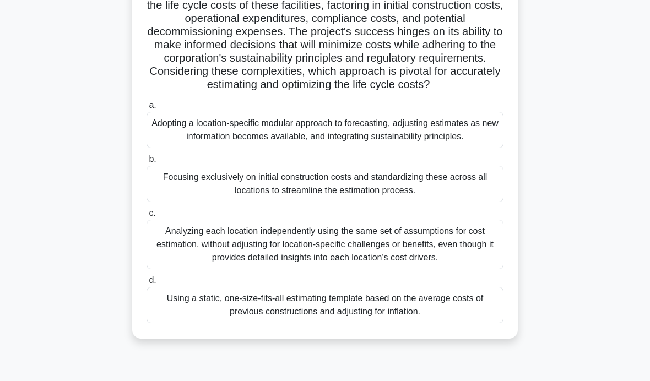
scroll to position [175, 0]
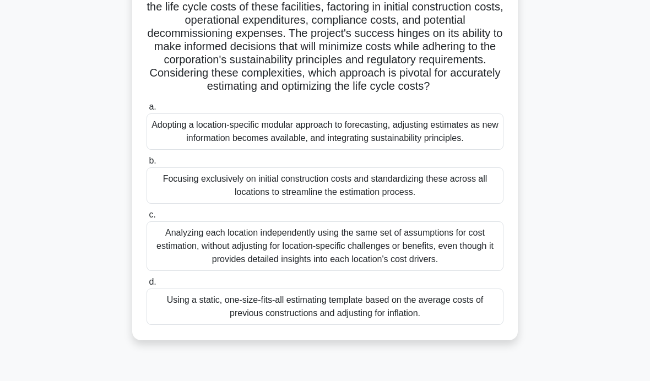
click at [392, 271] on div "Analyzing each location independently using the same set of assumptions for cos…" at bounding box center [325, 247] width 357 height 50
click at [147, 219] on input "c. Analyzing each location independently using the same set of assumptions for …" at bounding box center [147, 215] width 0 height 7
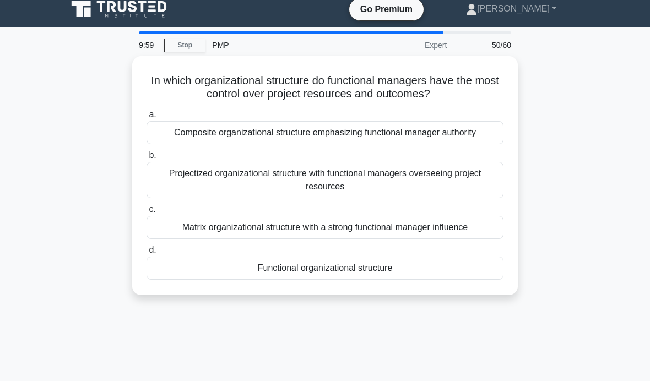
scroll to position [0, 0]
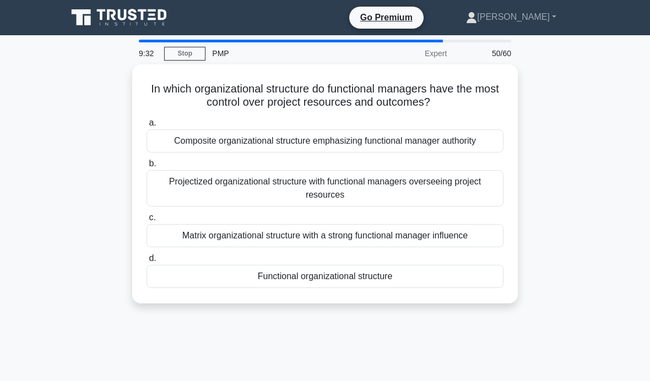
click at [467, 238] on div "Matrix organizational structure with a strong functional manager influence" at bounding box center [325, 235] width 357 height 23
click at [147, 222] on input "c. Matrix organizational structure with a strong functional manager influence" at bounding box center [147, 217] width 0 height 7
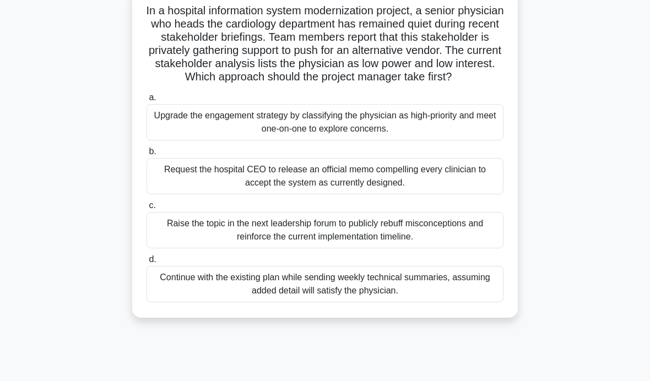
scroll to position [79, 0]
click at [474, 136] on div "Upgrade the engagement strategy by classifying the physician as high-priority a…" at bounding box center [325, 122] width 357 height 36
click at [147, 101] on input "a. Upgrade the engagement strategy by classifying the physician as high-priorit…" at bounding box center [147, 97] width 0 height 7
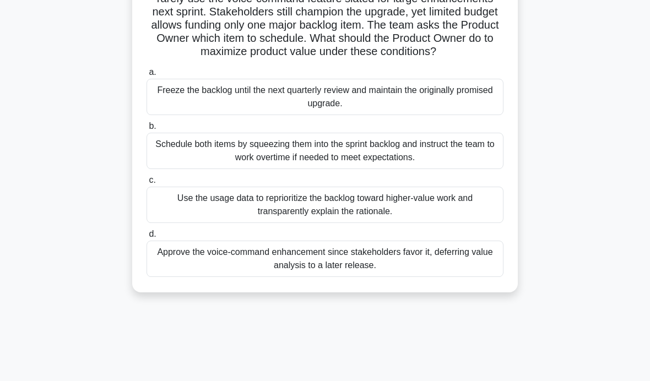
scroll to position [105, 0]
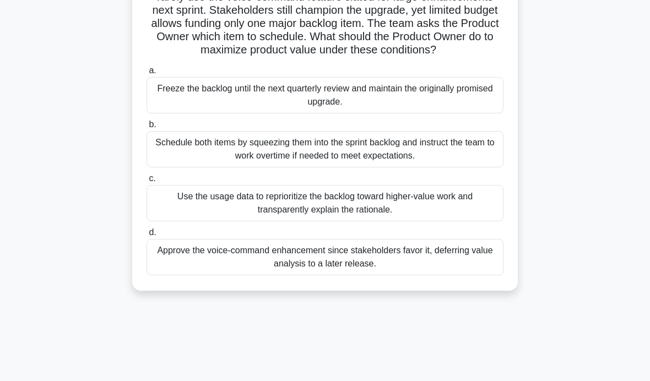
click at [468, 111] on div "Freeze the backlog until the next quarterly review and maintain the originally …" at bounding box center [325, 95] width 357 height 36
click at [147, 74] on input "a. Freeze the backlog until the next quarterly review and maintain the original…" at bounding box center [147, 70] width 0 height 7
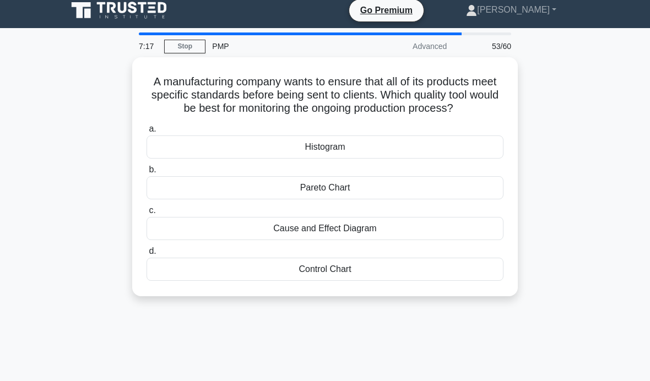
scroll to position [0, 0]
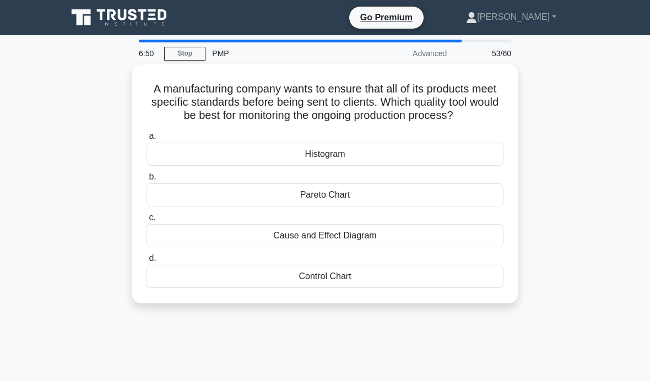
click at [380, 288] on div "Control Chart" at bounding box center [325, 276] width 357 height 23
click at [147, 262] on input "d. Control Chart" at bounding box center [147, 258] width 0 height 7
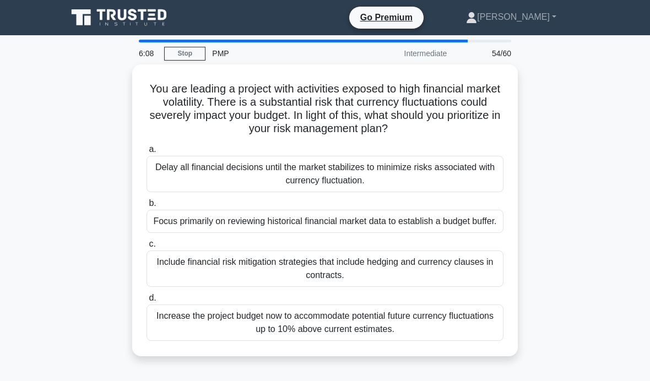
click at [459, 287] on div "Include financial risk mitigation strategies that include hedging and currency …" at bounding box center [325, 269] width 357 height 36
click at [147, 248] on input "c. Include financial risk mitigation strategies that include hedging and curren…" at bounding box center [147, 244] width 0 height 7
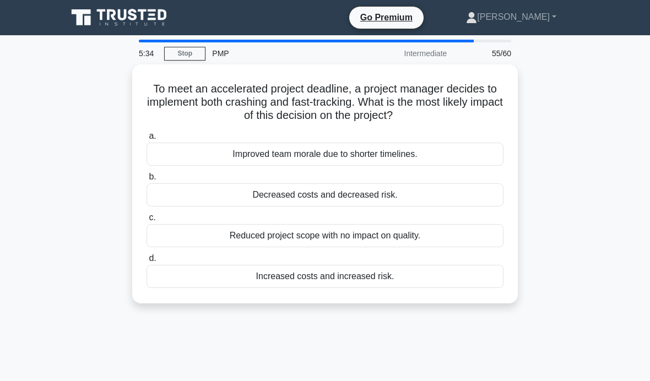
click at [408, 274] on div "Increased costs and increased risk." at bounding box center [325, 276] width 357 height 23
click at [147, 262] on input "d. Increased costs and increased risk." at bounding box center [147, 258] width 0 height 7
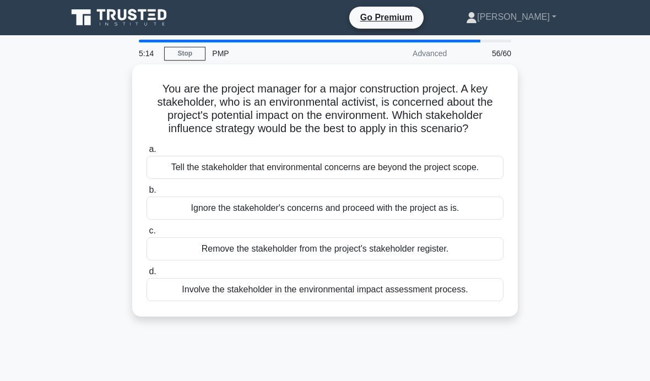
click at [463, 301] on div "Involve the stakeholder in the environmental impact assessment process." at bounding box center [325, 289] width 357 height 23
click at [147, 276] on input "d. Involve the stakeholder in the environmental impact assessment process." at bounding box center [147, 271] width 0 height 7
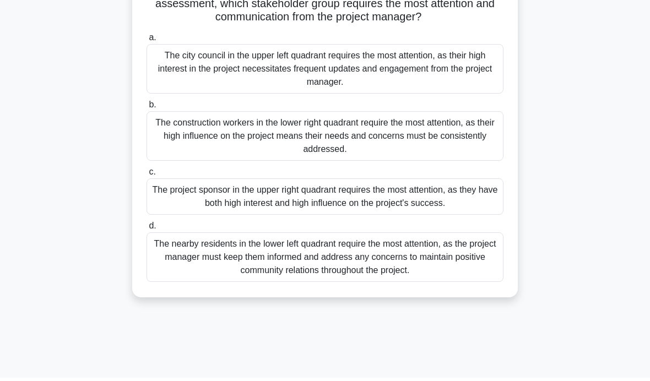
scroll to position [175, 0]
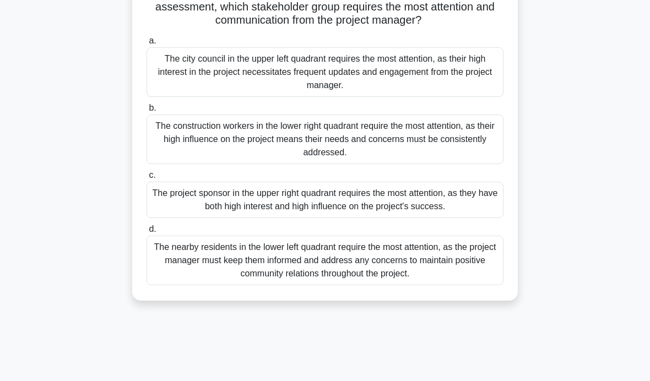
click at [473, 215] on div "The project sponsor in the upper right quadrant requires the most attention, as…" at bounding box center [325, 200] width 357 height 36
click at [147, 179] on input "c. The project sponsor in the upper right quadrant requires the most attention,…" at bounding box center [147, 175] width 0 height 7
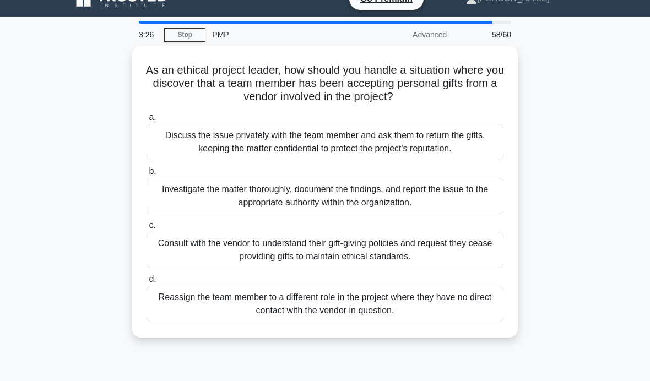
scroll to position [19, 0]
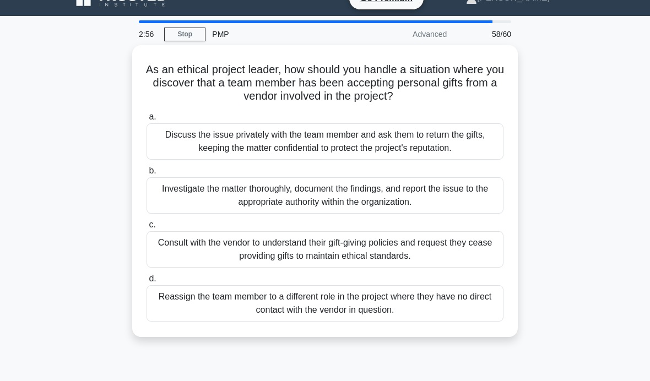
click at [474, 195] on div "Investigate the matter thoroughly, document the findings, and report the issue …" at bounding box center [325, 195] width 357 height 36
click at [147, 175] on input "b. Investigate the matter thoroughly, document the findings, and report the iss…" at bounding box center [147, 171] width 0 height 7
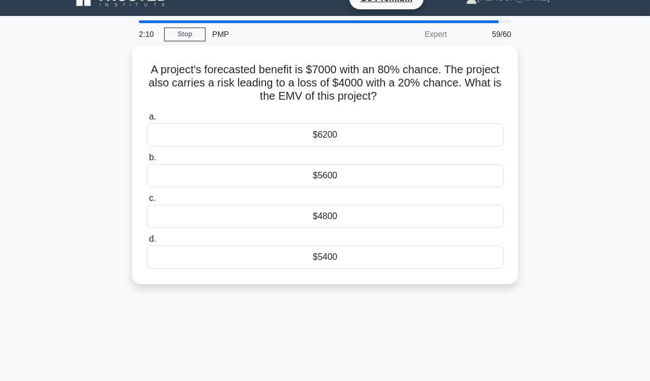
click at [438, 209] on div "$4800" at bounding box center [325, 216] width 357 height 23
click at [147, 202] on input "c. $4800" at bounding box center [147, 198] width 0 height 7
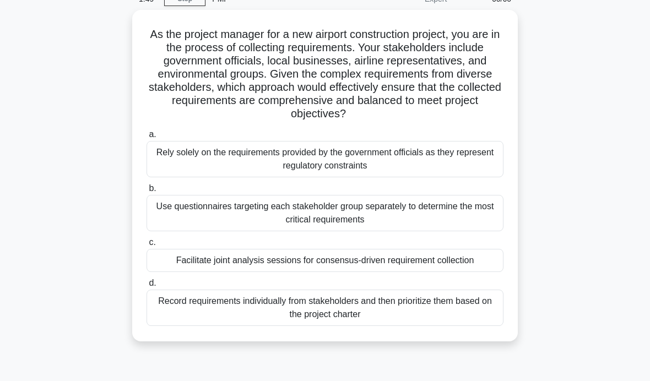
scroll to position [55, 0]
click at [461, 217] on div "Use questionnaires targeting each stakeholder group separately to determine the…" at bounding box center [325, 213] width 357 height 36
click at [147, 192] on input "b. Use questionnaires targeting each stakeholder group separately to determine …" at bounding box center [147, 188] width 0 height 7
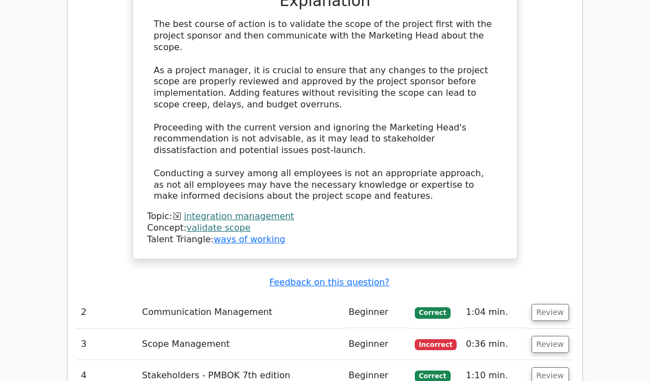
scroll to position [1920, 0]
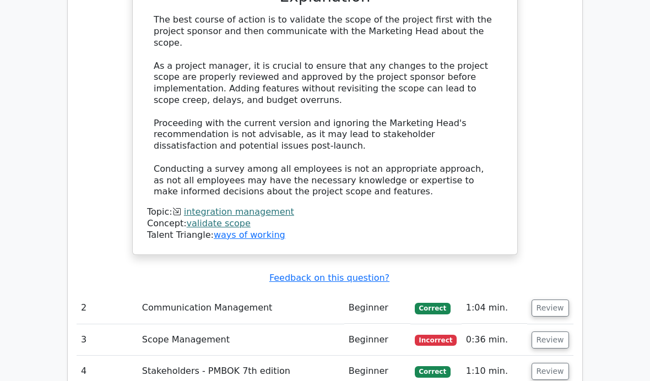
click at [544, 332] on button "Review" at bounding box center [550, 340] width 37 height 17
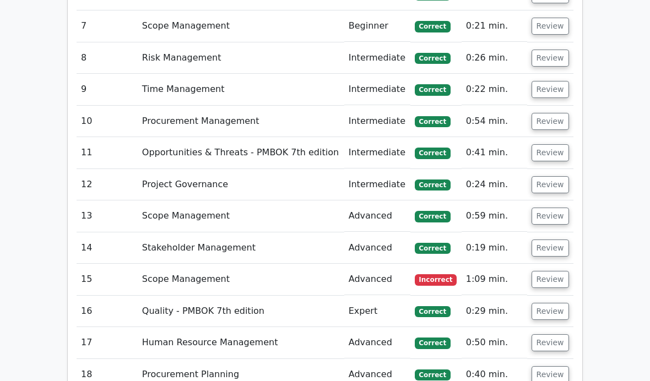
scroll to position [2932, 0]
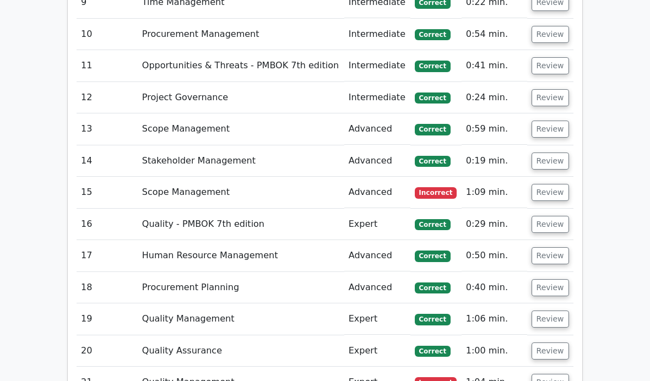
click at [563, 184] on button "Review" at bounding box center [550, 192] width 37 height 17
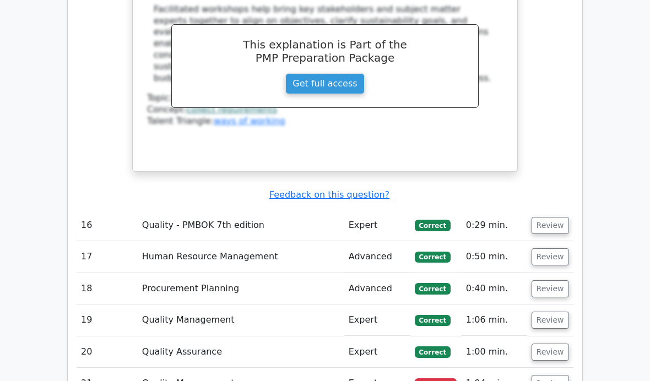
scroll to position [3521, 0]
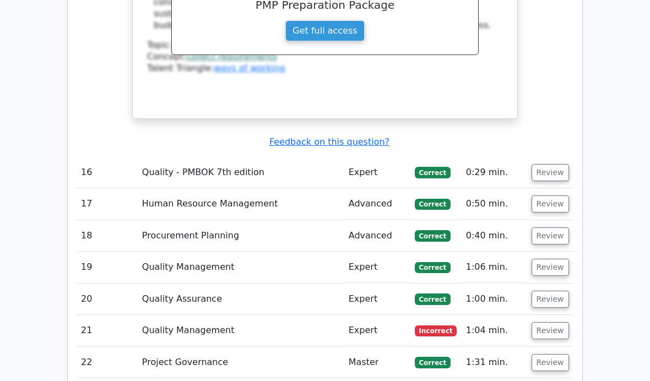
click at [560, 322] on button "Review" at bounding box center [550, 330] width 37 height 17
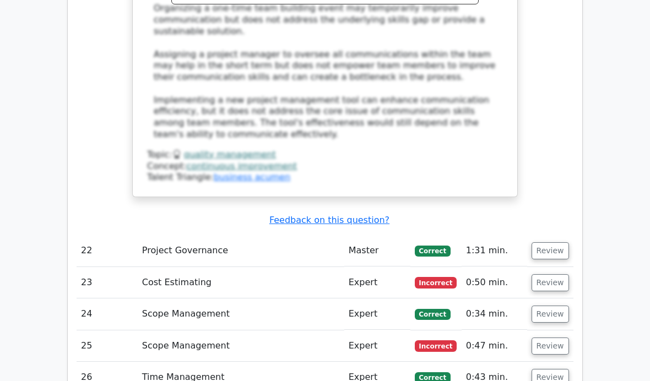
scroll to position [4260, 0]
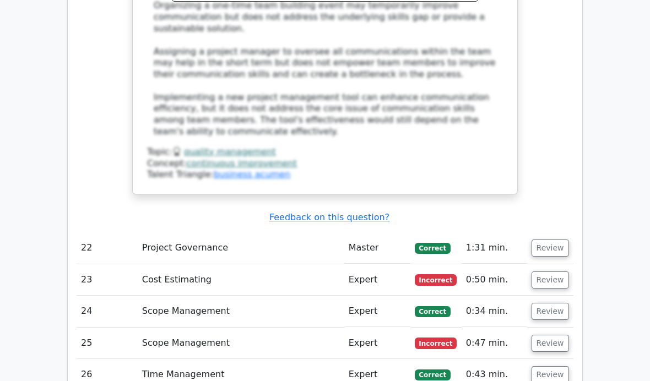
click at [558, 272] on button "Review" at bounding box center [550, 280] width 37 height 17
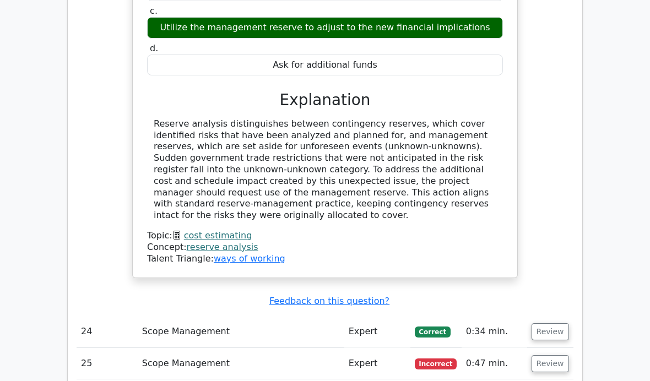
scroll to position [4720, 0]
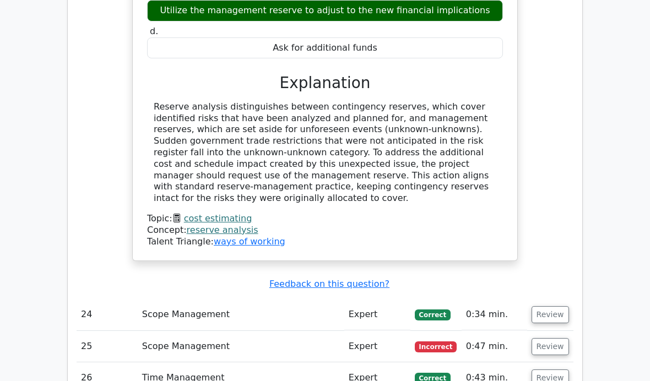
click at [564, 338] on button "Review" at bounding box center [550, 346] width 37 height 17
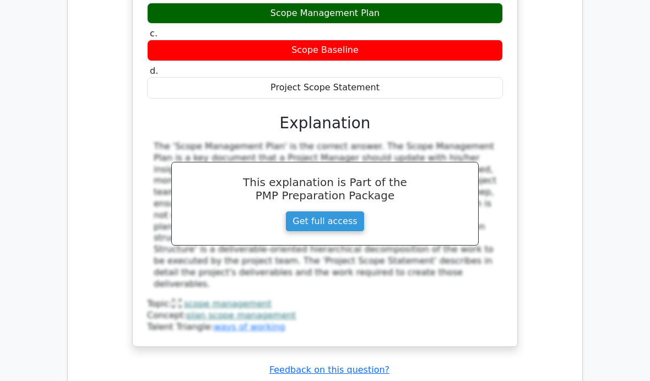
scroll to position [5226, 0]
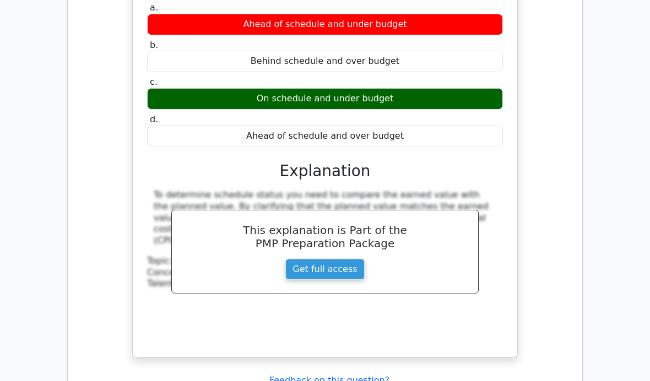
scroll to position [5825, 0]
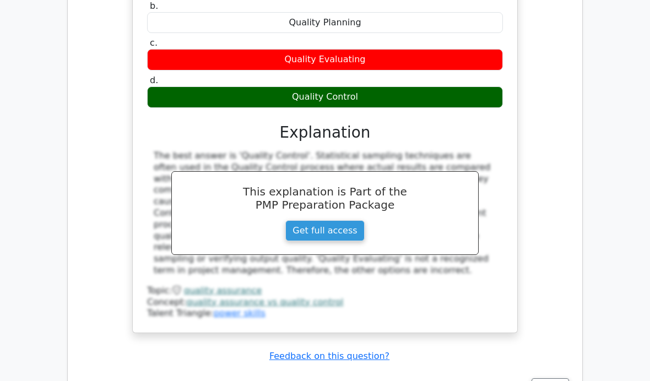
scroll to position [6384, 0]
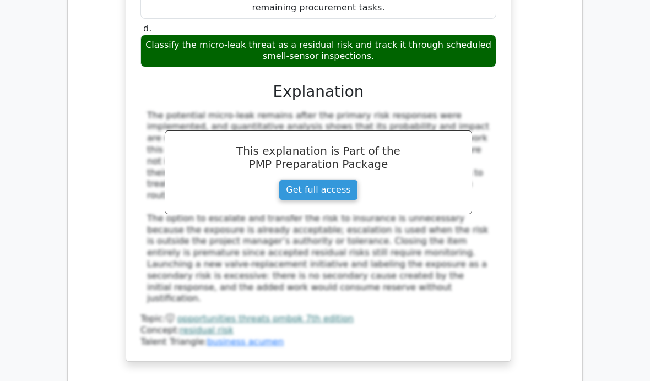
scroll to position [7183, 0]
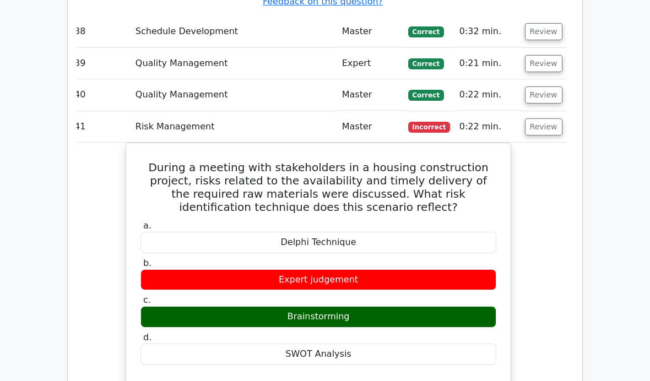
scroll to position [7568, 0]
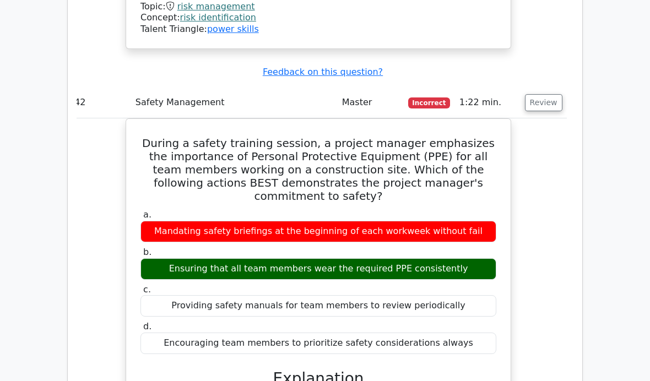
scroll to position [8128, 0]
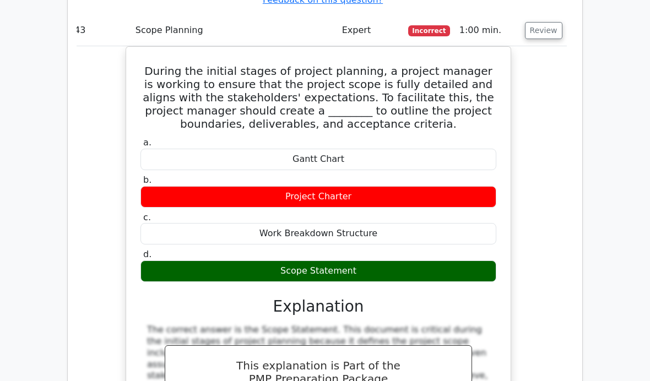
scroll to position [8732, 0]
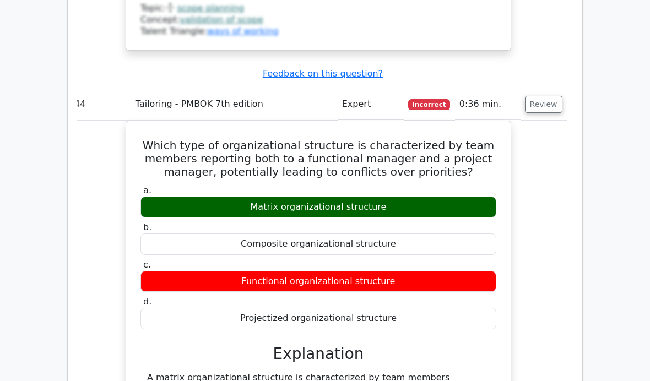
scroll to position [9286, 0]
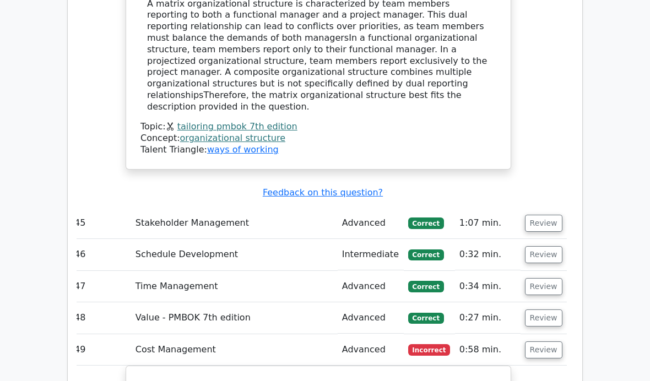
scroll to position [9651, 0]
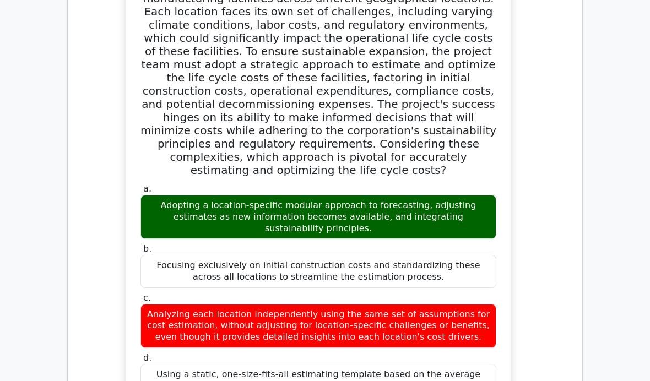
scroll to position [10151, 0]
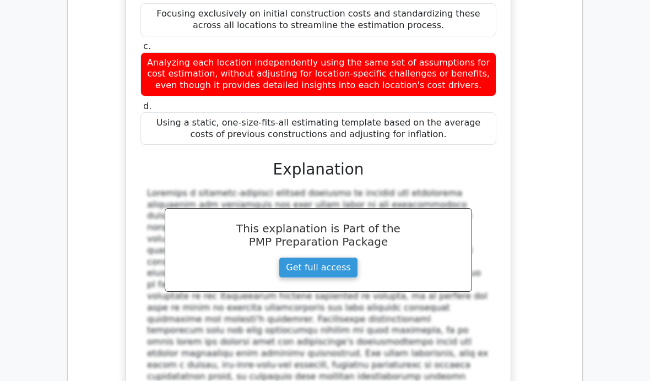
scroll to position [10343, 0]
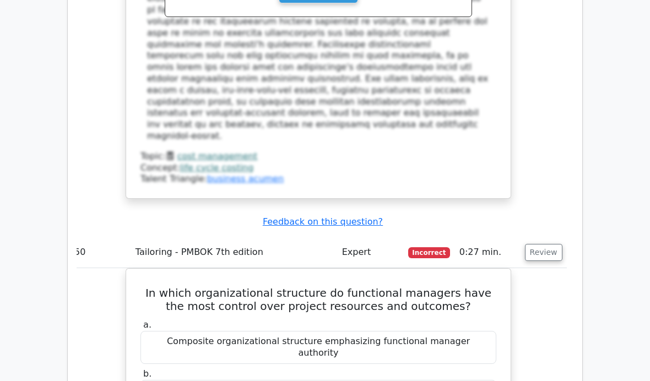
scroll to position [10605, 0]
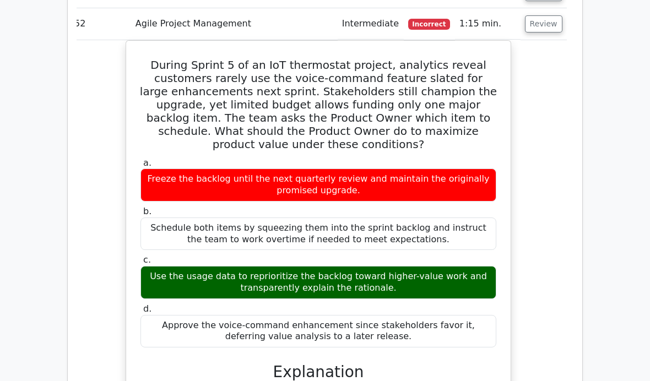
scroll to position [11435, 0]
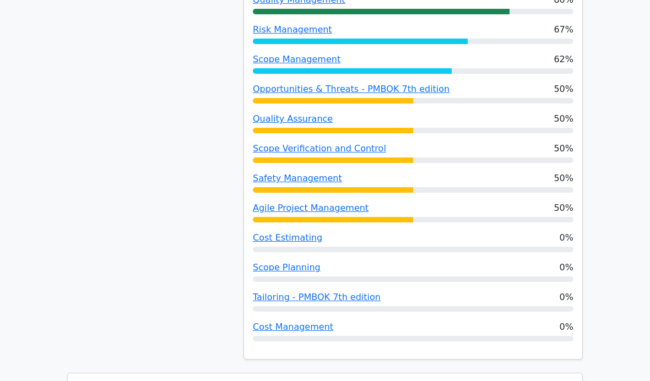
scroll to position [989, 0]
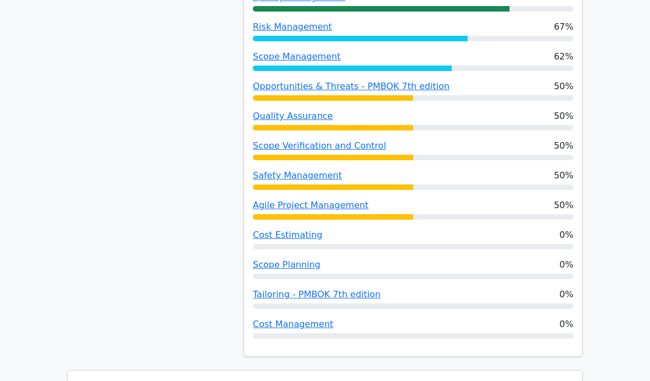
click at [351, 289] on link "Tailoring - PMBOK 7th edition" at bounding box center [317, 294] width 128 height 10
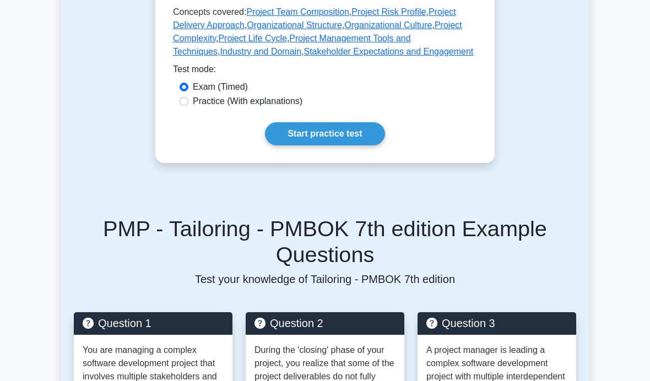
scroll to position [702, 0]
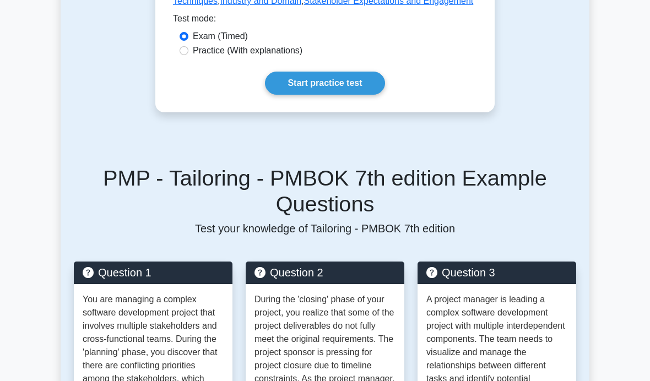
click at [353, 95] on link "Start practice test" at bounding box center [325, 83] width 120 height 23
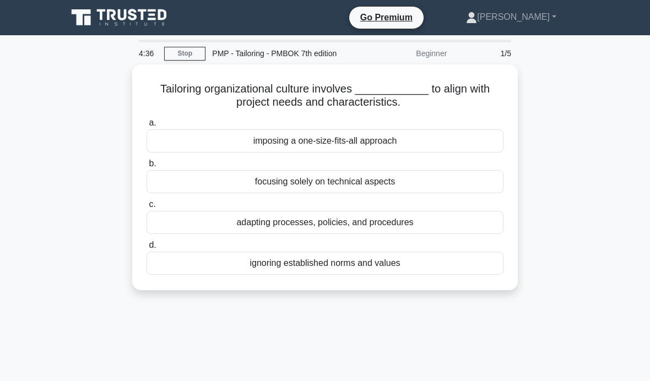
click at [320, 234] on div "adapting processes, policies, and procedures" at bounding box center [325, 222] width 357 height 23
click at [147, 208] on input "c. adapting processes, policies, and procedures" at bounding box center [147, 204] width 0 height 7
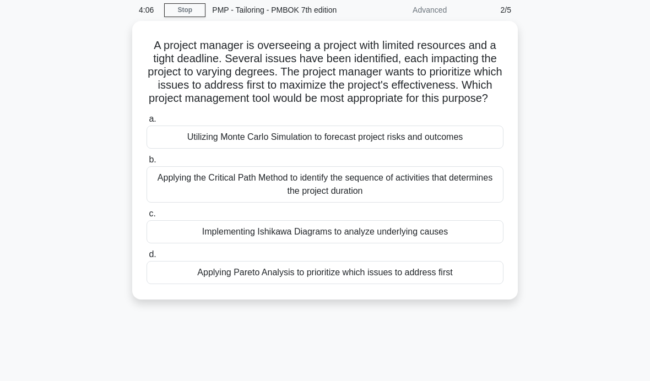
scroll to position [49, 0]
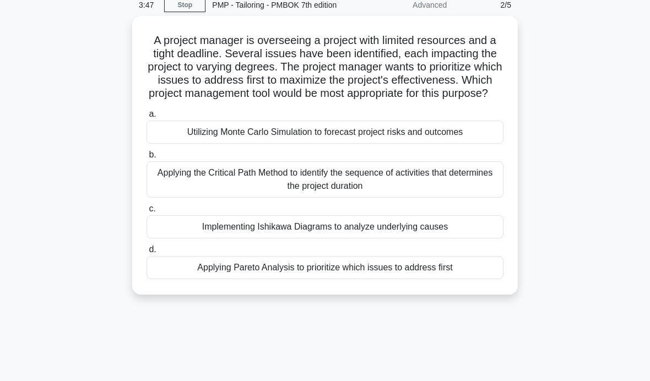
click at [460, 144] on div "Utilizing Monte Carlo Simulation to forecast project risks and outcomes" at bounding box center [325, 132] width 357 height 23
click at [147, 118] on input "a. Utilizing Monte Carlo Simulation to forecast project risks and outcomes" at bounding box center [147, 114] width 0 height 7
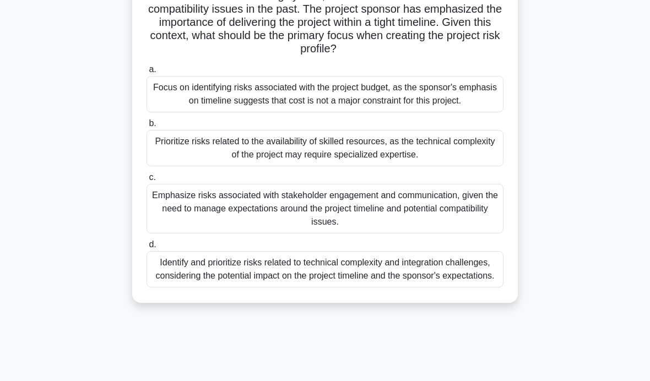
scroll to position [120, 0]
click at [277, 287] on div "Identify and prioritize risks related to technical complexity and integration c…" at bounding box center [325, 269] width 357 height 36
click at [147, 248] on input "d. Identify and prioritize risks related to technical complexity and integratio…" at bounding box center [147, 244] width 0 height 7
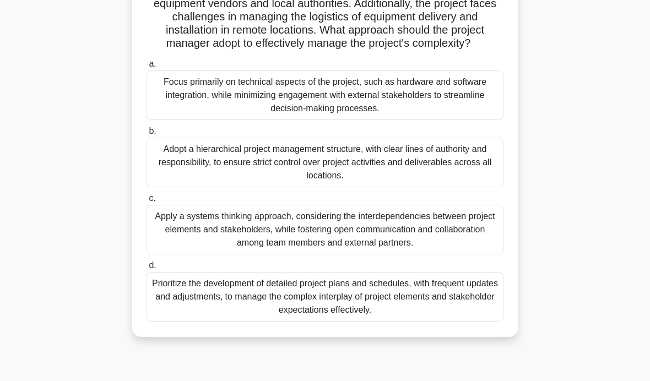
scroll to position [175, 0]
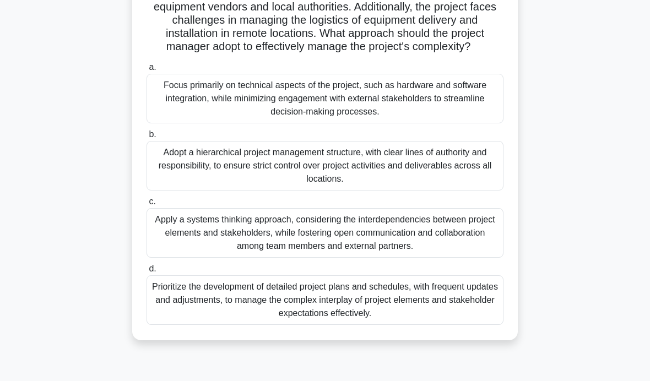
click at [444, 191] on div "Adopt a hierarchical project management structure, with clear lines of authorit…" at bounding box center [325, 166] width 357 height 50
click at [147, 138] on input "b. Adopt a hierarchical project management structure, with clear lines of autho…" at bounding box center [147, 134] width 0 height 7
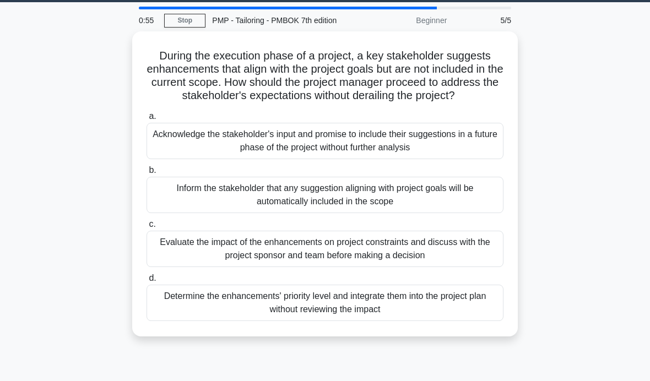
scroll to position [34, 0]
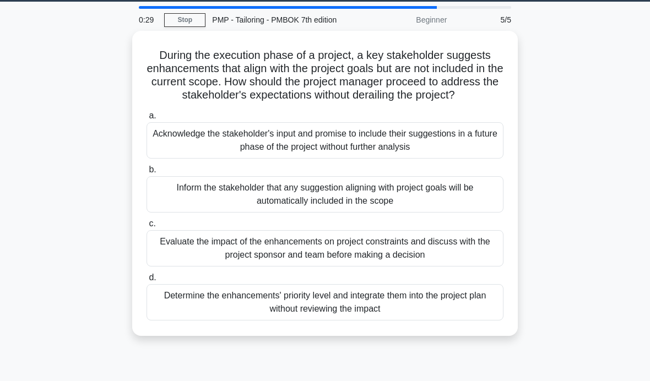
click at [444, 267] on div "Evaluate the impact of the enhancements on project constraints and discuss with…" at bounding box center [325, 248] width 357 height 36
click at [147, 228] on input "c. Evaluate the impact of the enhancements on project constraints and discuss w…" at bounding box center [147, 223] width 0 height 7
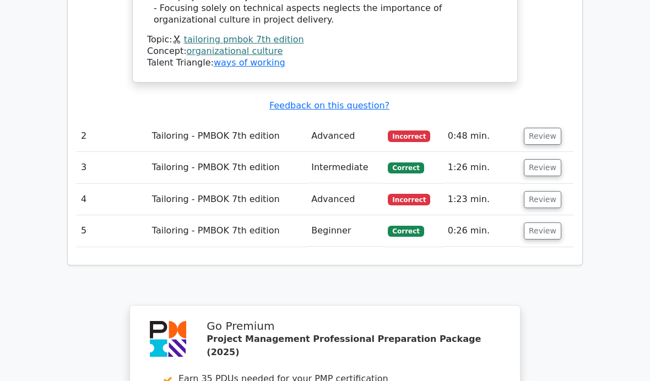
scroll to position [1274, 0]
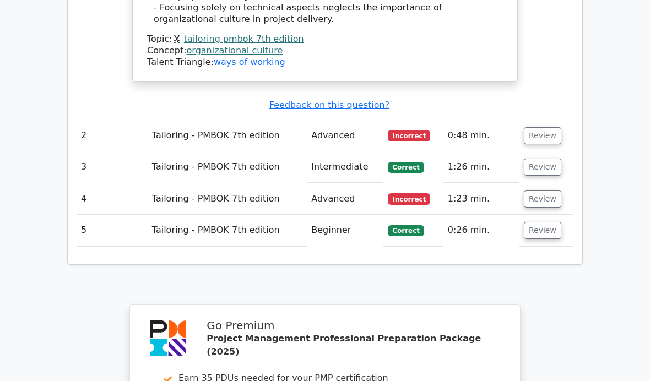
click at [552, 127] on button "Review" at bounding box center [542, 135] width 37 height 17
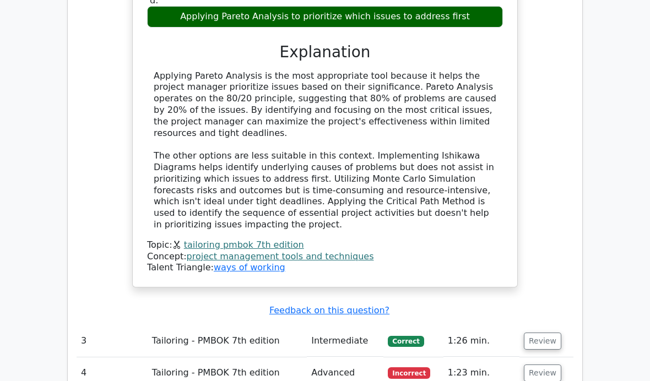
scroll to position [1664, 0]
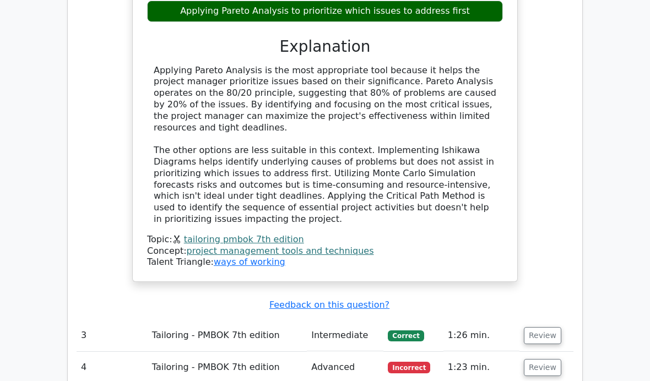
click at [546, 359] on button "Review" at bounding box center [542, 367] width 37 height 17
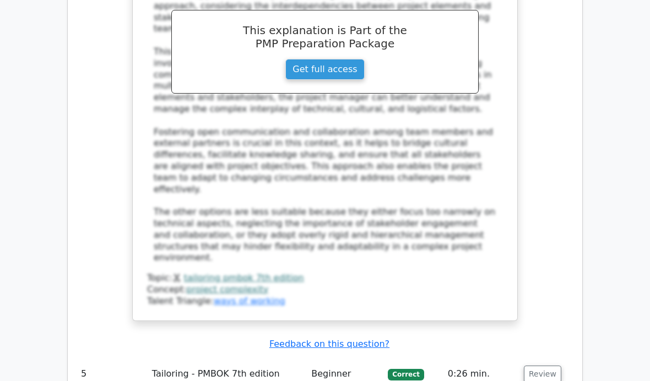
scroll to position [2562, 0]
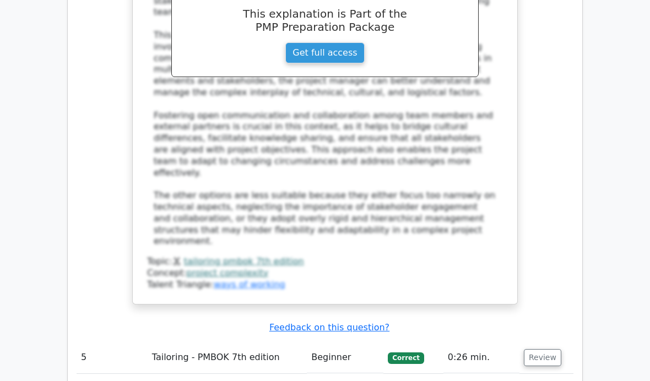
click at [549, 349] on button "Review" at bounding box center [542, 357] width 37 height 17
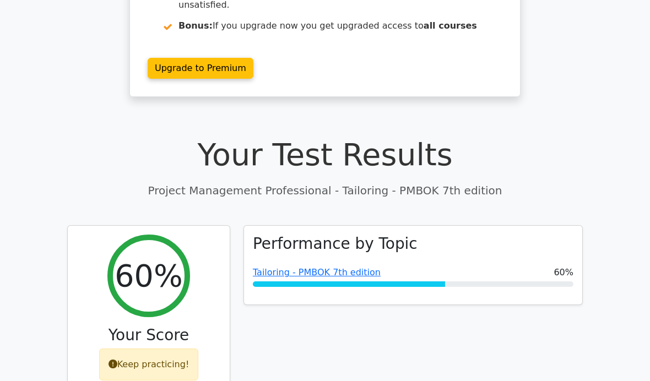
scroll to position [228, 0]
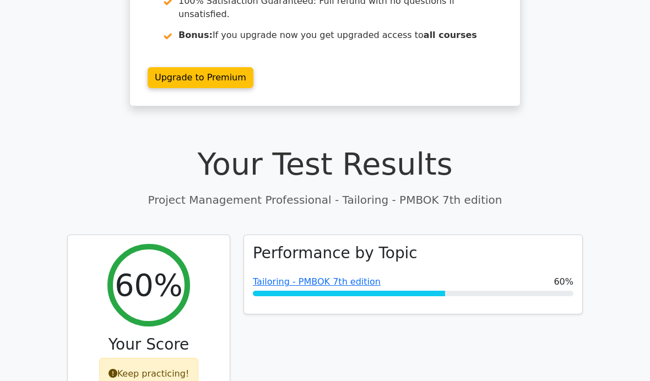
click at [349, 277] on link "Tailoring - PMBOK 7th edition" at bounding box center [317, 282] width 128 height 10
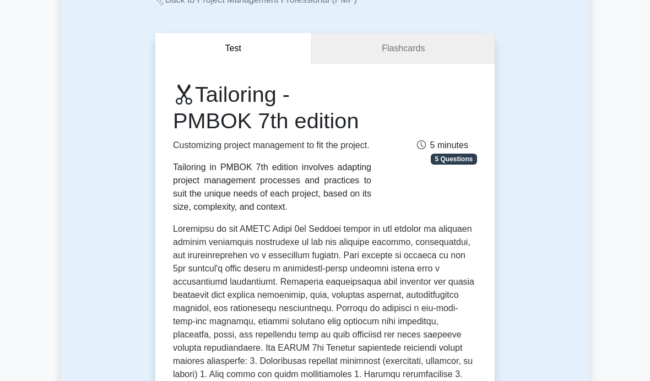
scroll to position [82, 0]
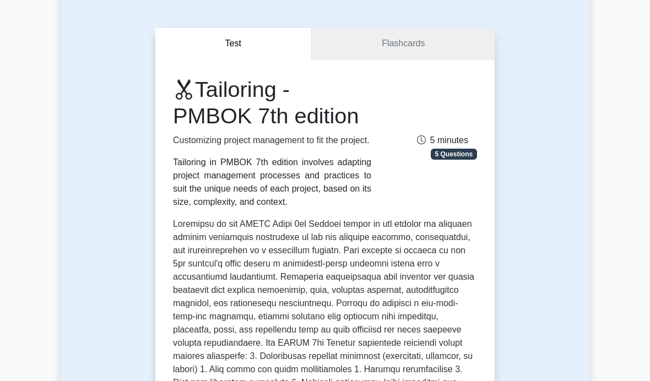
click at [436, 56] on link "Flashcards" at bounding box center [403, 43] width 183 height 31
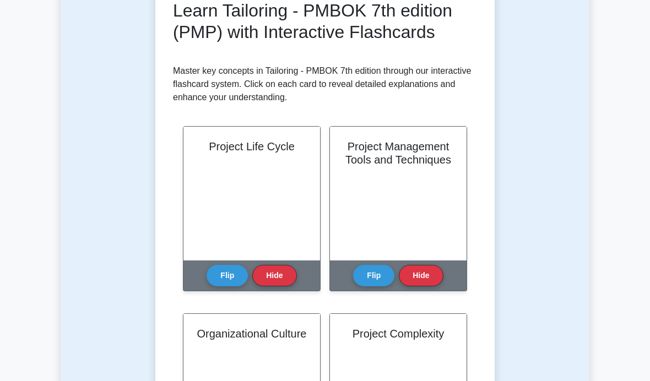
scroll to position [172, 0]
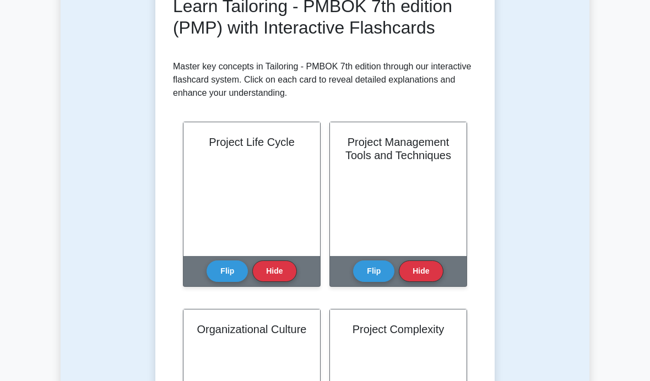
click at [218, 282] on button "Flip" at bounding box center [227, 271] width 41 height 21
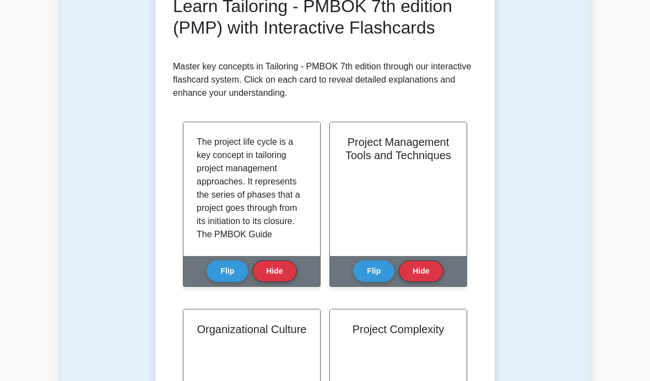
click at [375, 282] on button "Flip" at bounding box center [373, 271] width 41 height 21
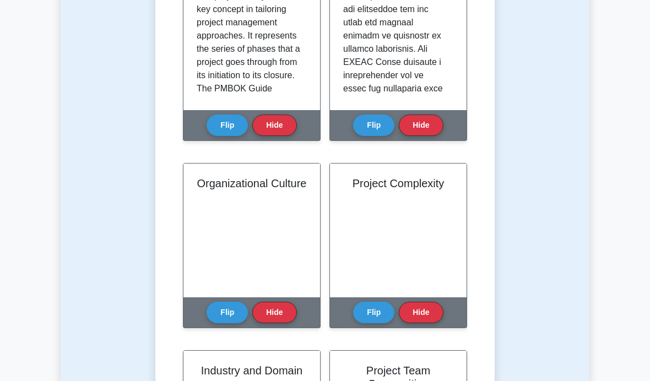
scroll to position [320, 0]
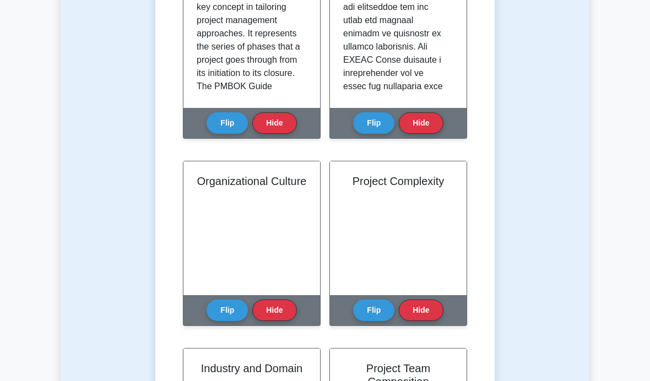
click at [229, 321] on button "Flip" at bounding box center [227, 310] width 41 height 21
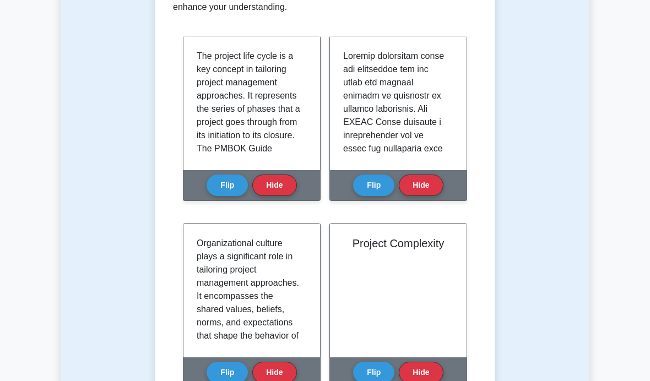
scroll to position [254, 0]
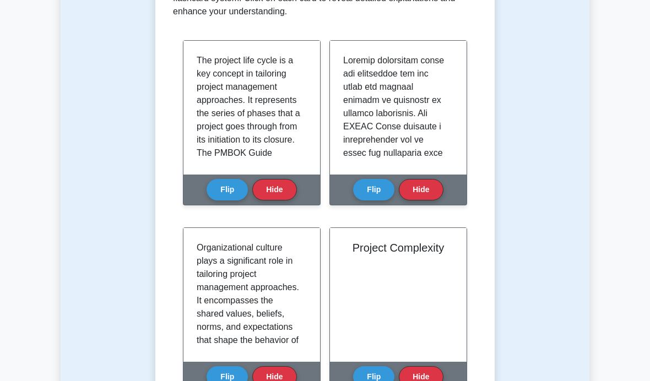
click at [380, 201] on button "Flip" at bounding box center [373, 189] width 41 height 21
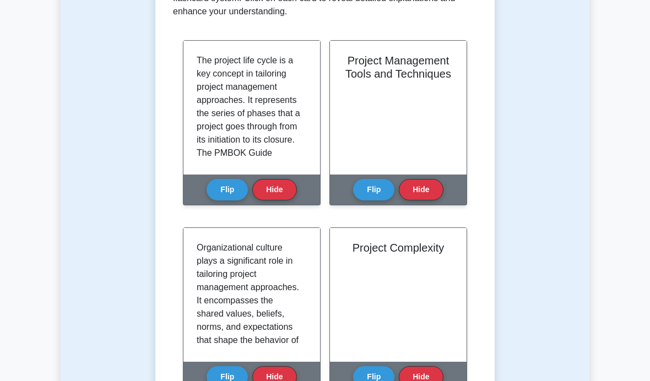
click at [378, 201] on button "Flip" at bounding box center [373, 189] width 41 height 21
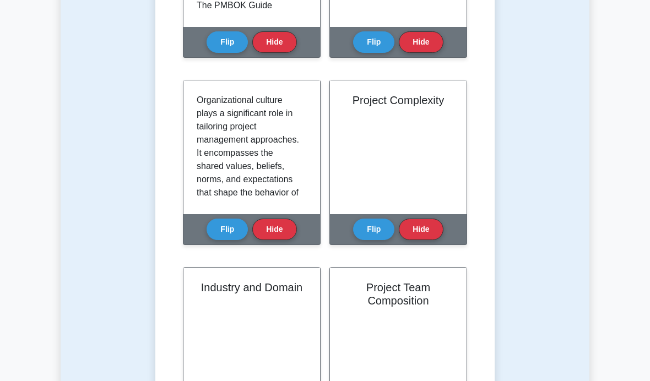
scroll to position [417, 0]
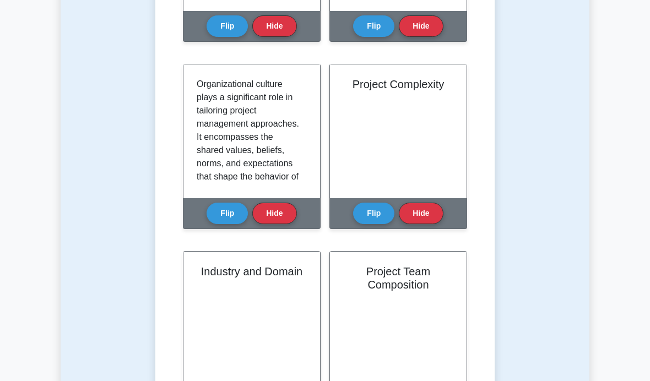
click at [375, 224] on button "Flip" at bounding box center [373, 213] width 41 height 21
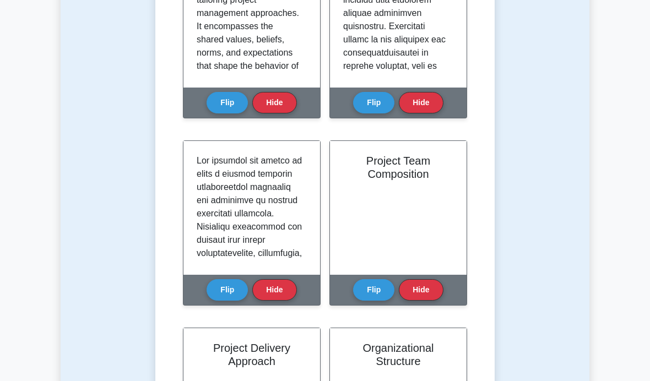
scroll to position [529, 0]
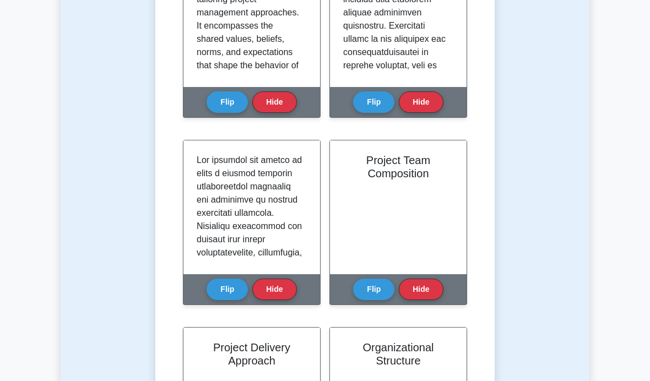
click at [370, 300] on button "Flip" at bounding box center [373, 289] width 41 height 21
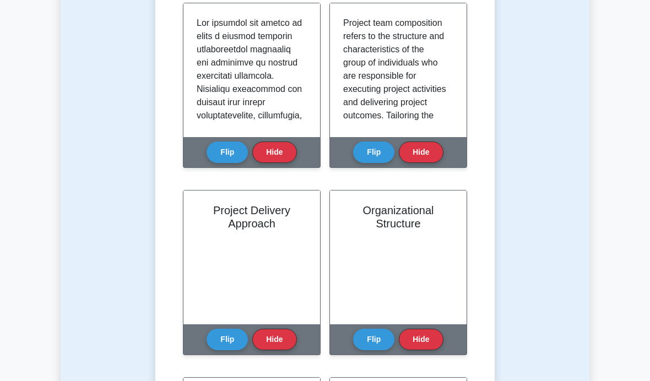
scroll to position [667, 0]
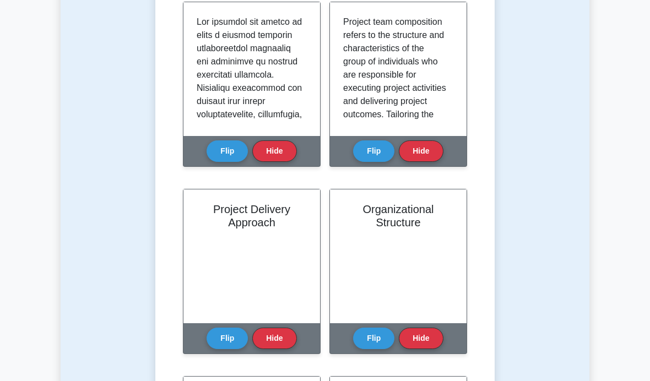
click at [222, 349] on button "Flip" at bounding box center [227, 338] width 41 height 21
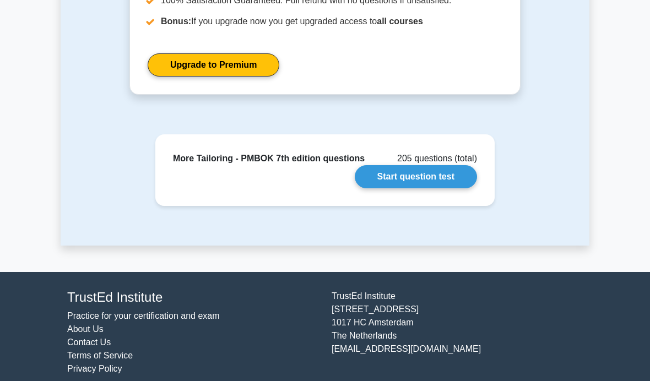
scroll to position [1437, 0]
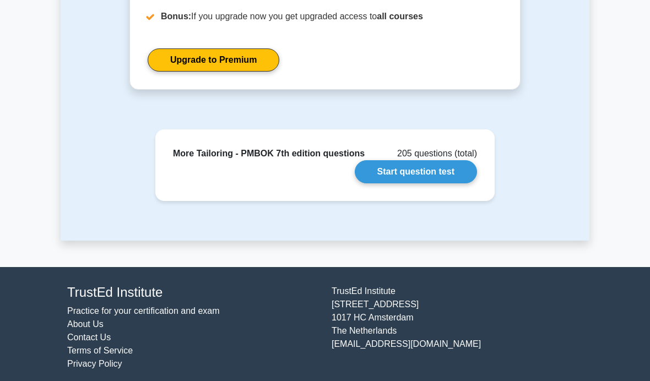
click at [456, 184] on link "Start question test" at bounding box center [416, 171] width 122 height 23
